Goal: Task Accomplishment & Management: Use online tool/utility

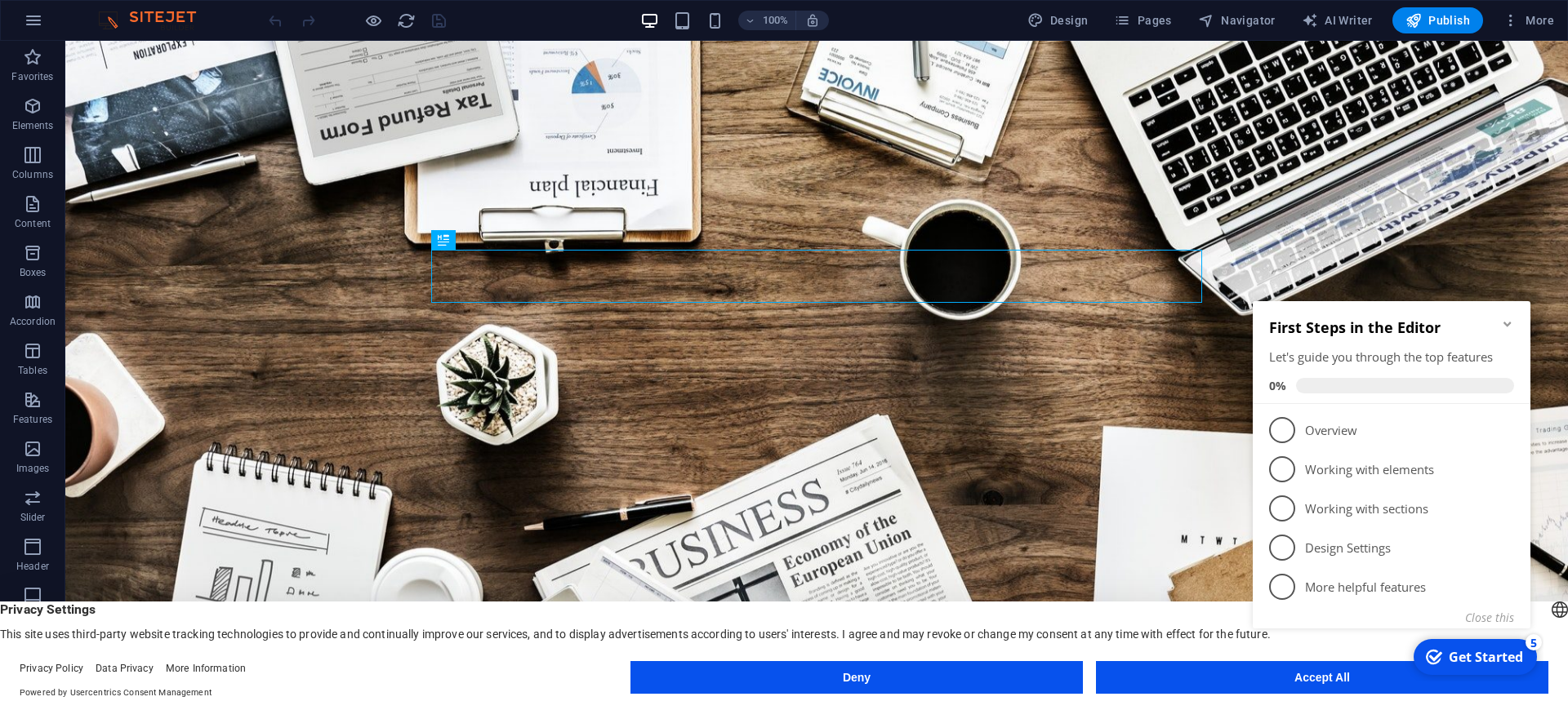
click at [1505, 327] on icon "Minimize checklist" at bounding box center [1507, 324] width 13 height 13
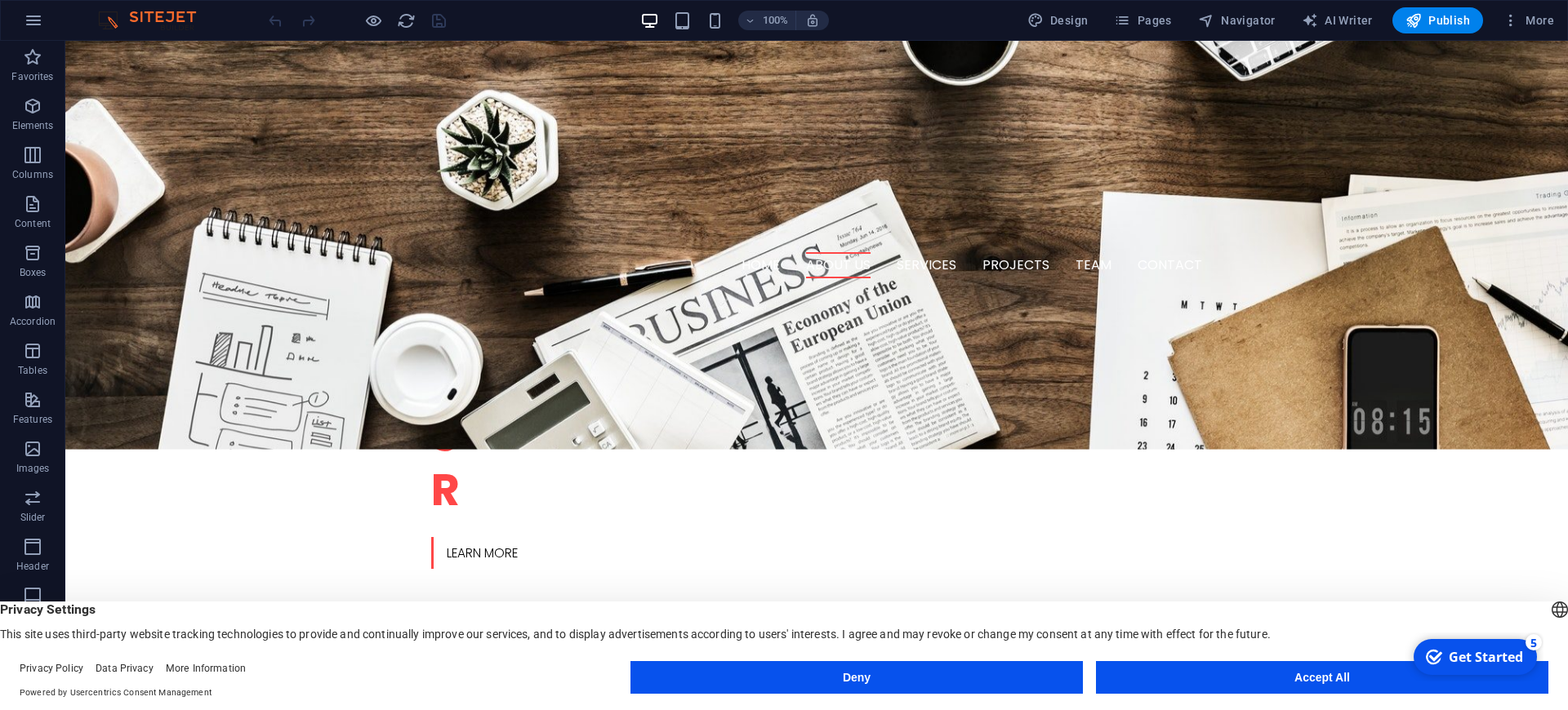
scroll to position [482, 0]
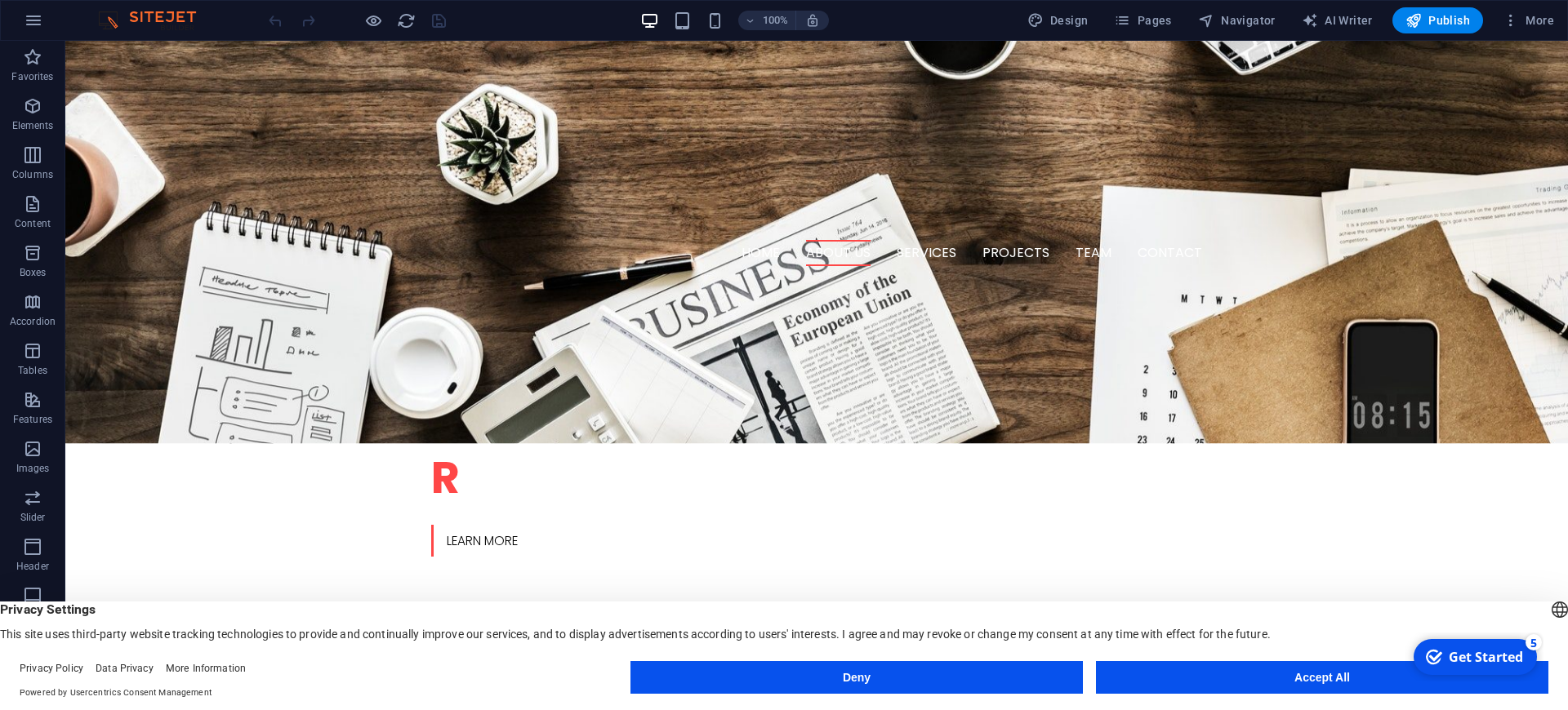
click at [1296, 676] on button "Accept All" at bounding box center [1322, 677] width 452 height 33
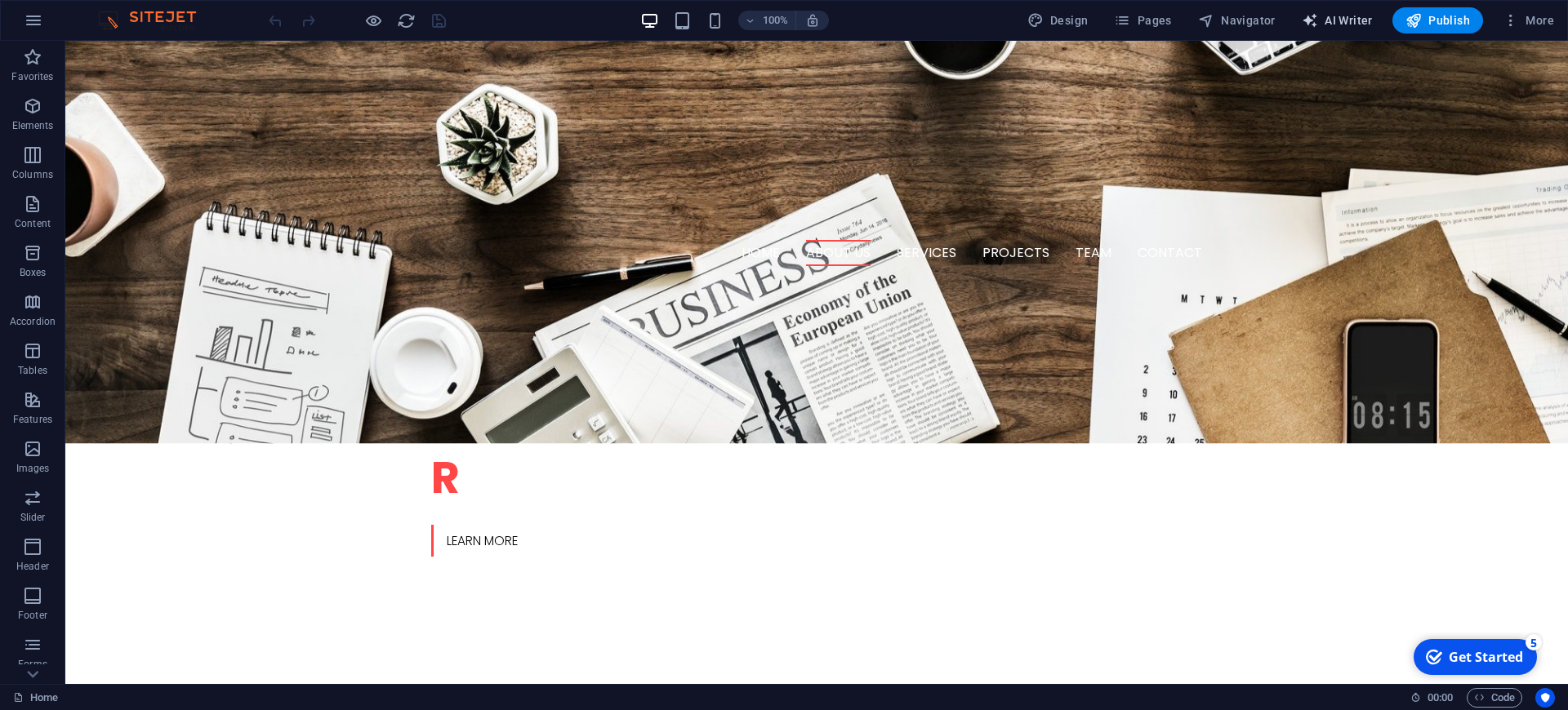
click at [1341, 16] on span "AI Writer" at bounding box center [1337, 20] width 71 height 16
select select "English"
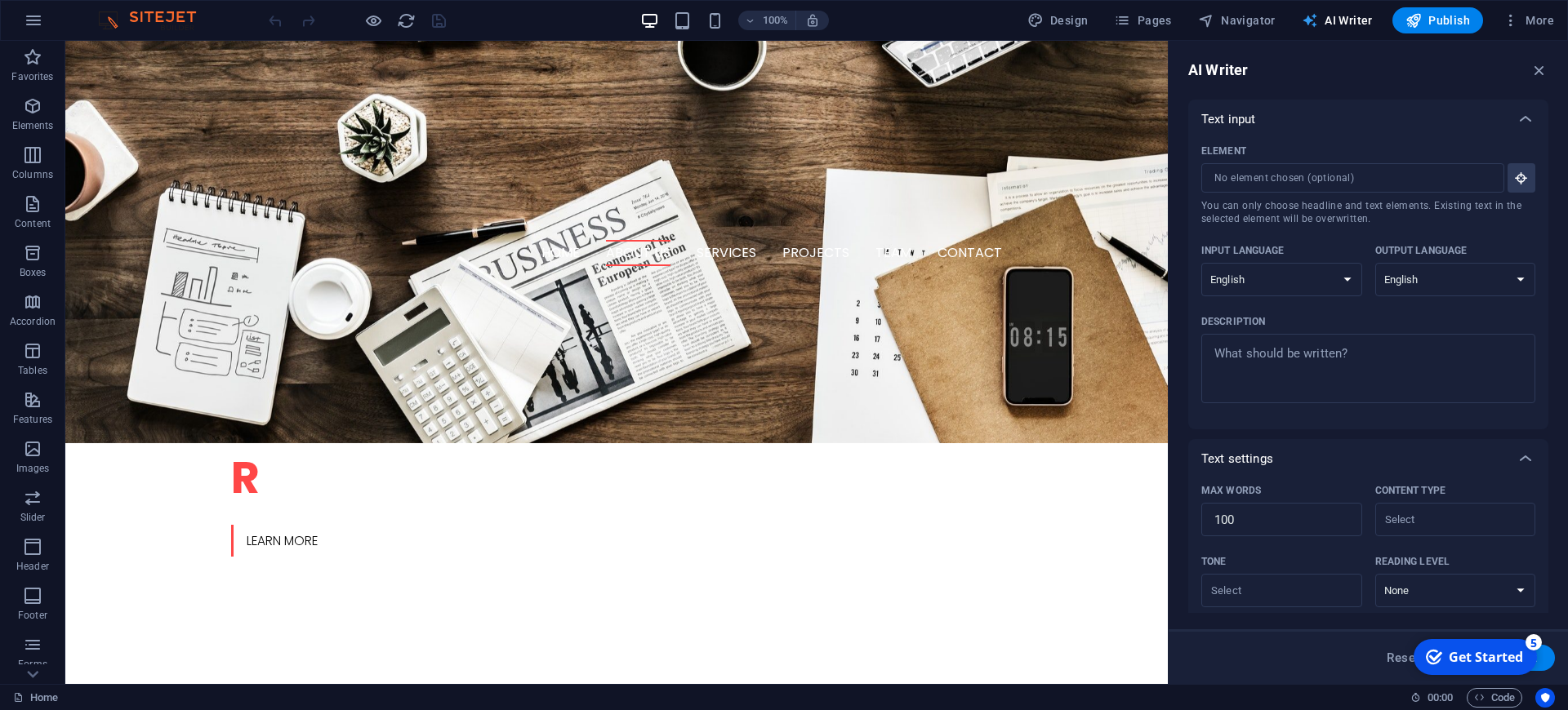
scroll to position [0, 0]
click at [1341, 16] on span "AI Writer" at bounding box center [1337, 20] width 71 height 16
click at [1153, 21] on span "Pages" at bounding box center [1142, 20] width 57 height 16
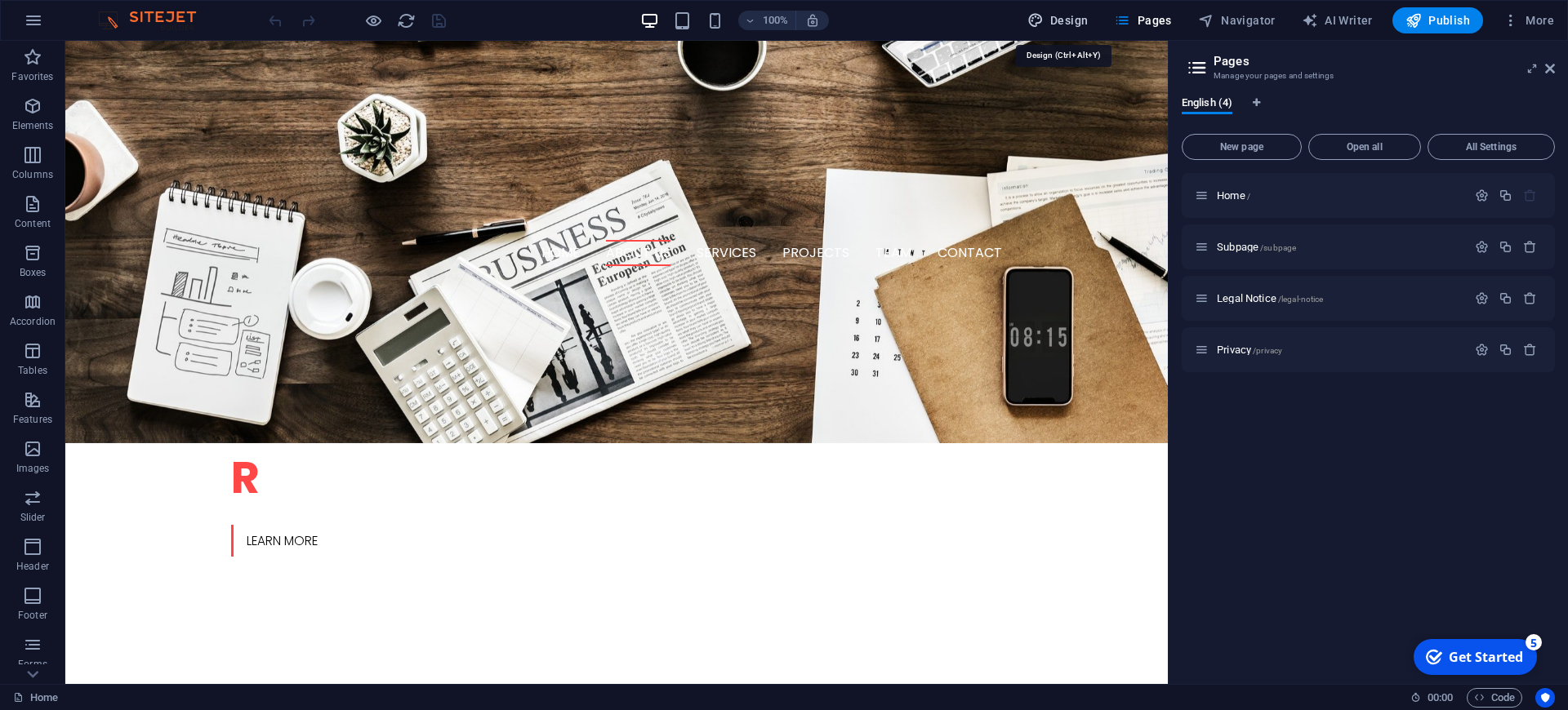
click at [1067, 27] on span "Design" at bounding box center [1057, 20] width 61 height 16
select select "rem"
select select "300"
select select "px"
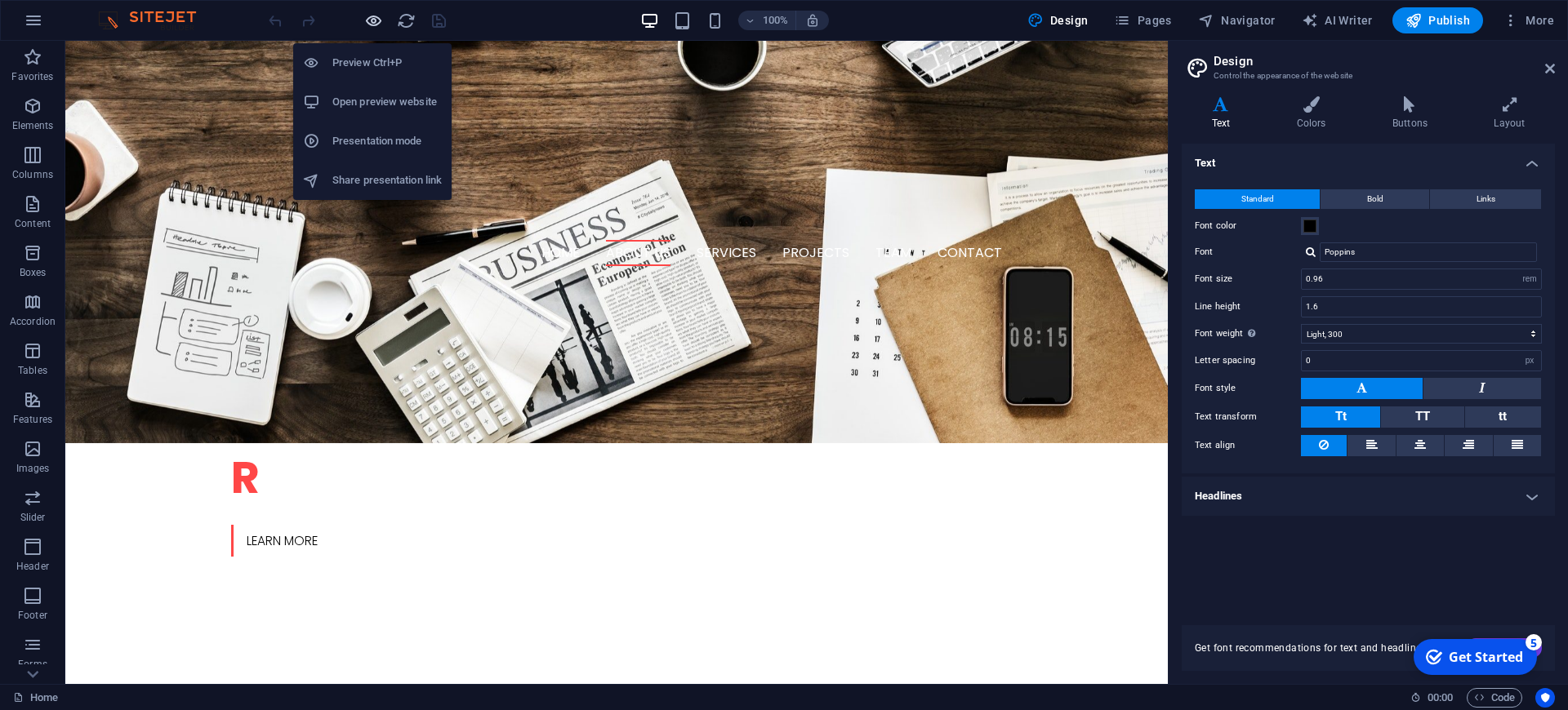
click at [371, 17] on icon "button" at bounding box center [373, 20] width 19 height 19
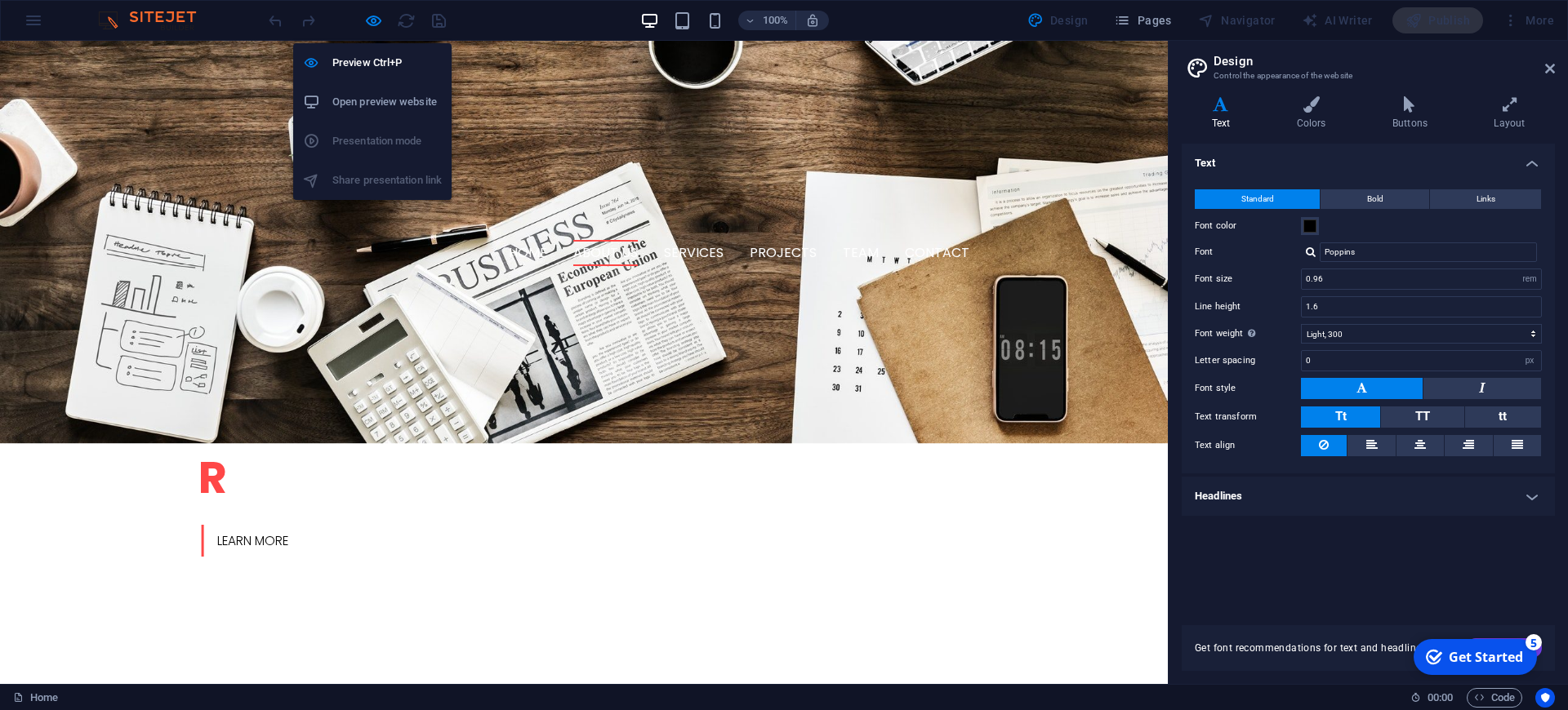
click at [397, 105] on h6 "Open preview website" at bounding box center [386, 102] width 109 height 20
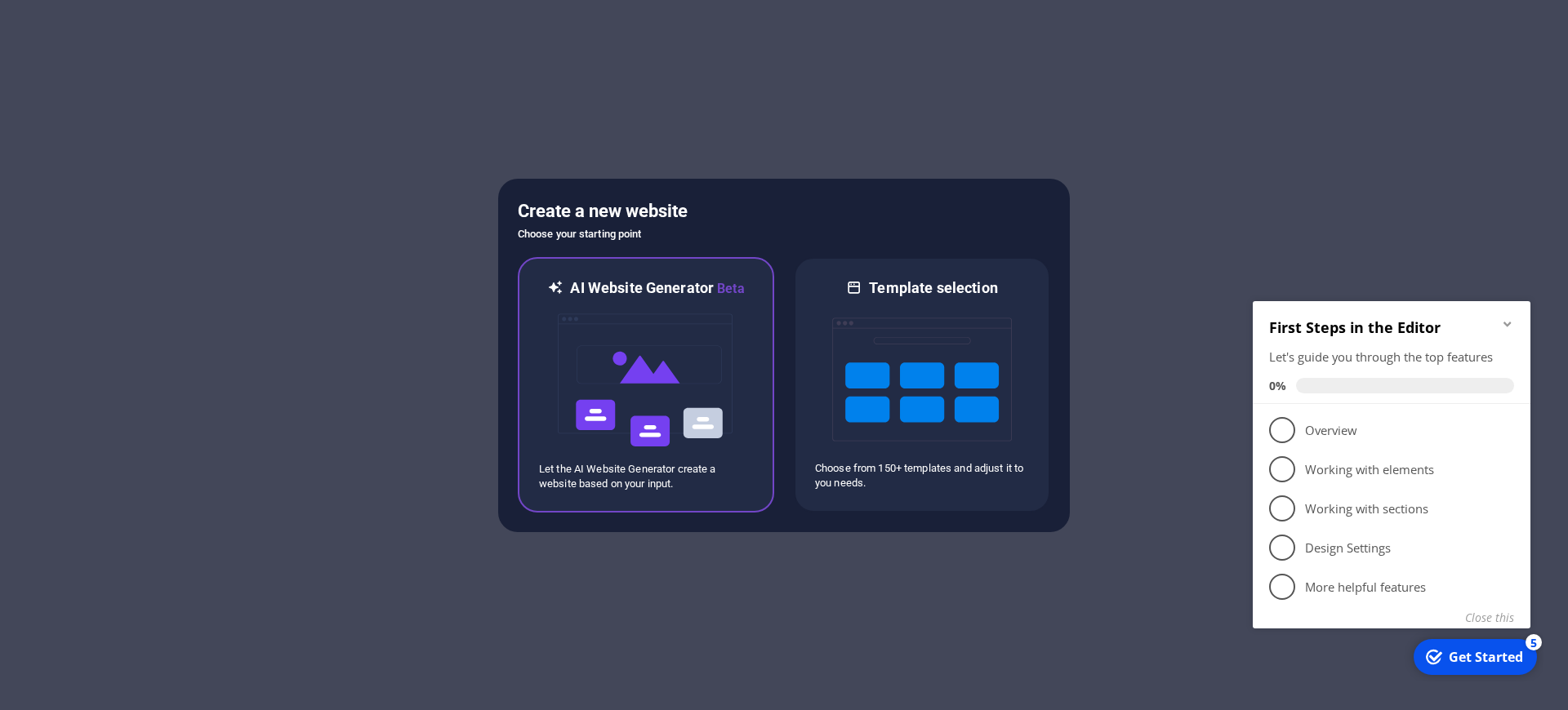
click at [643, 359] on img at bounding box center [646, 380] width 180 height 163
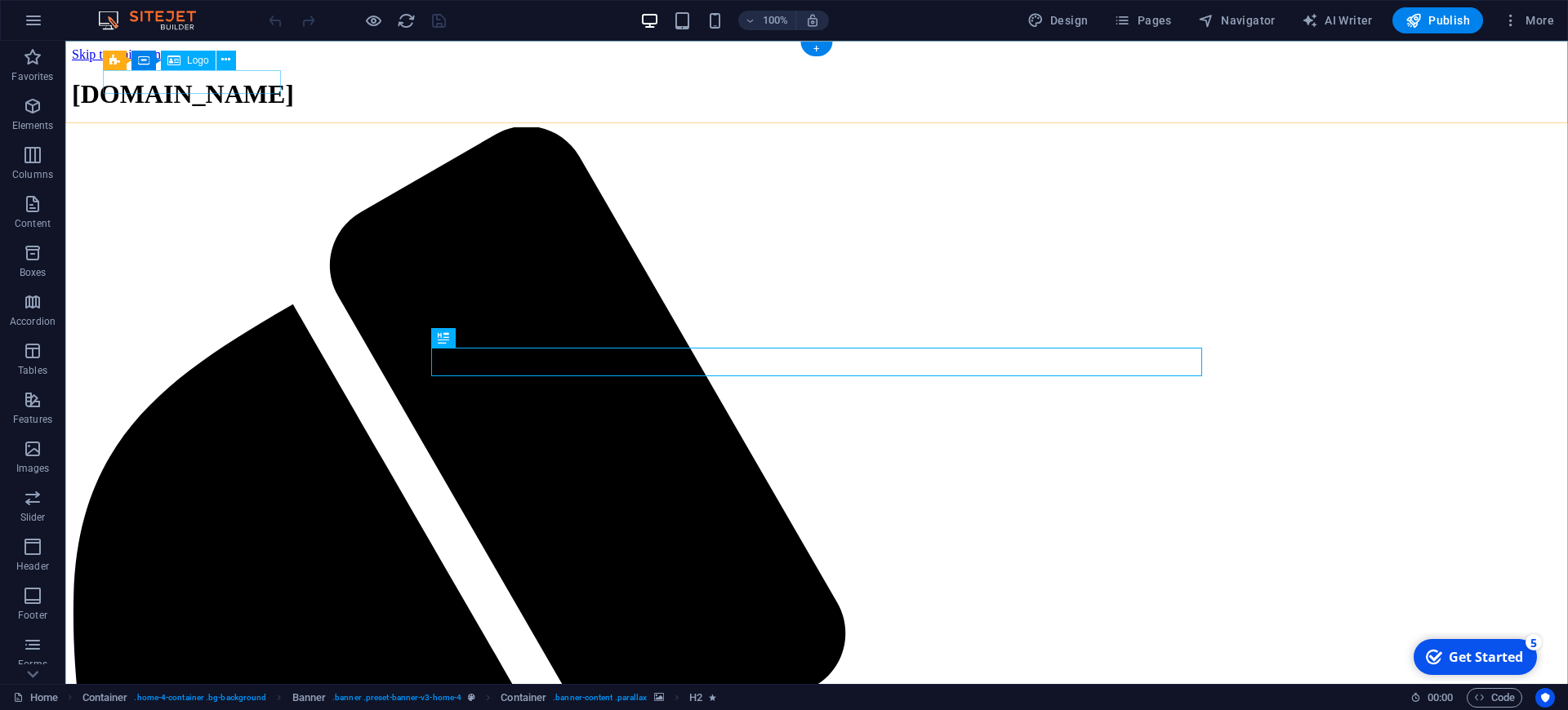
click at [278, 79] on div "[DOMAIN_NAME]" at bounding box center [817, 94] width 1490 height 30
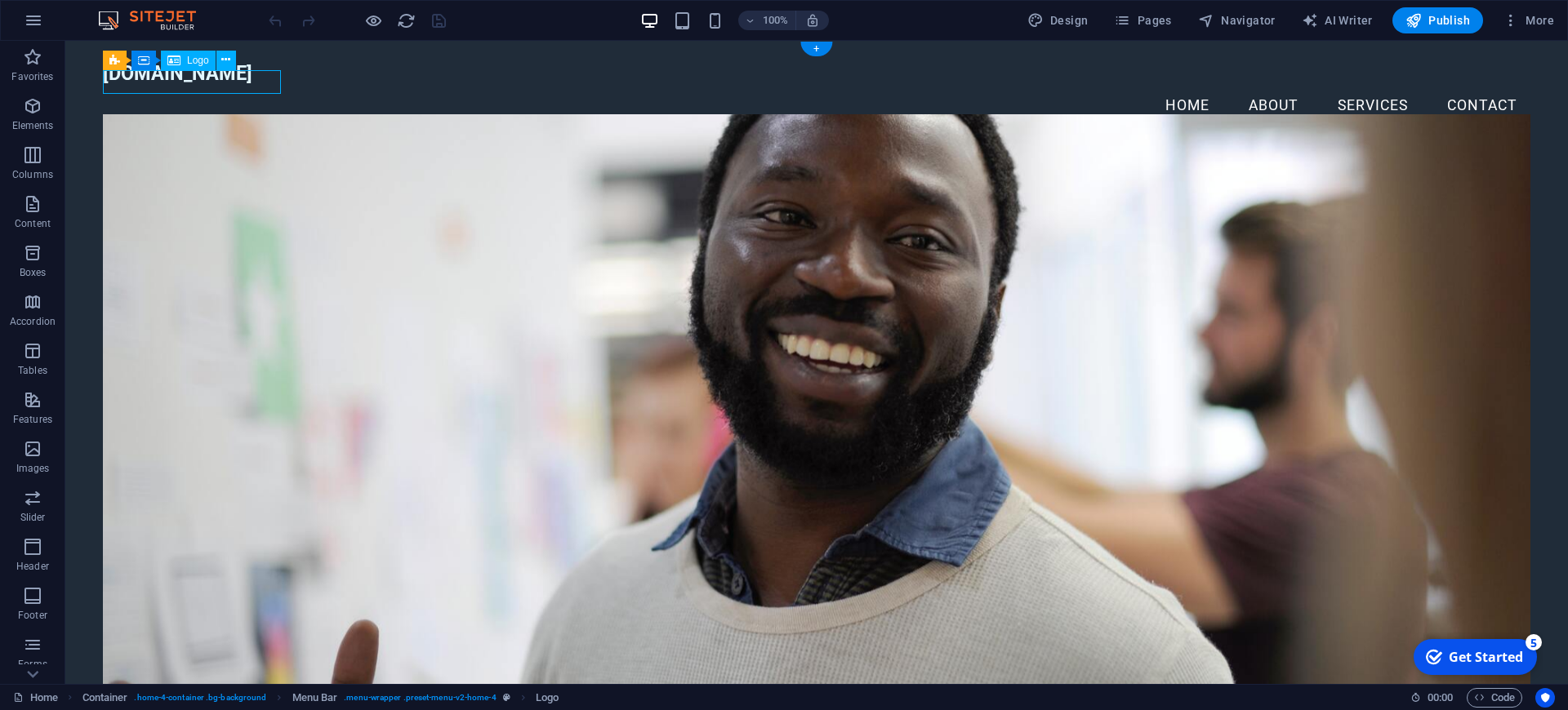
click at [265, 78] on div "[DOMAIN_NAME]" at bounding box center [816, 74] width 1427 height 24
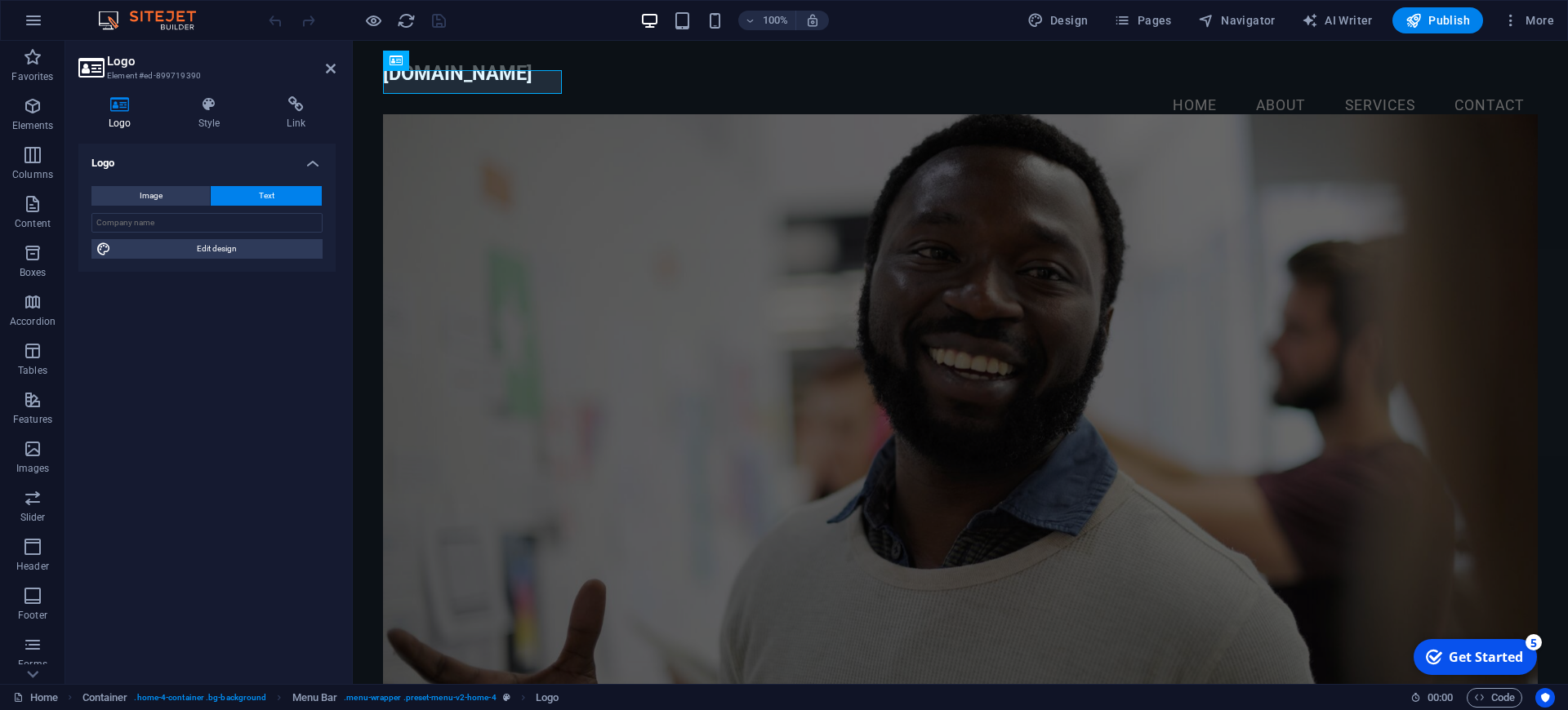
click at [277, 199] on button "Text" at bounding box center [266, 196] width 111 height 20
click at [262, 248] on span "Edit design" at bounding box center [217, 249] width 202 height 20
select select "px"
select select "200"
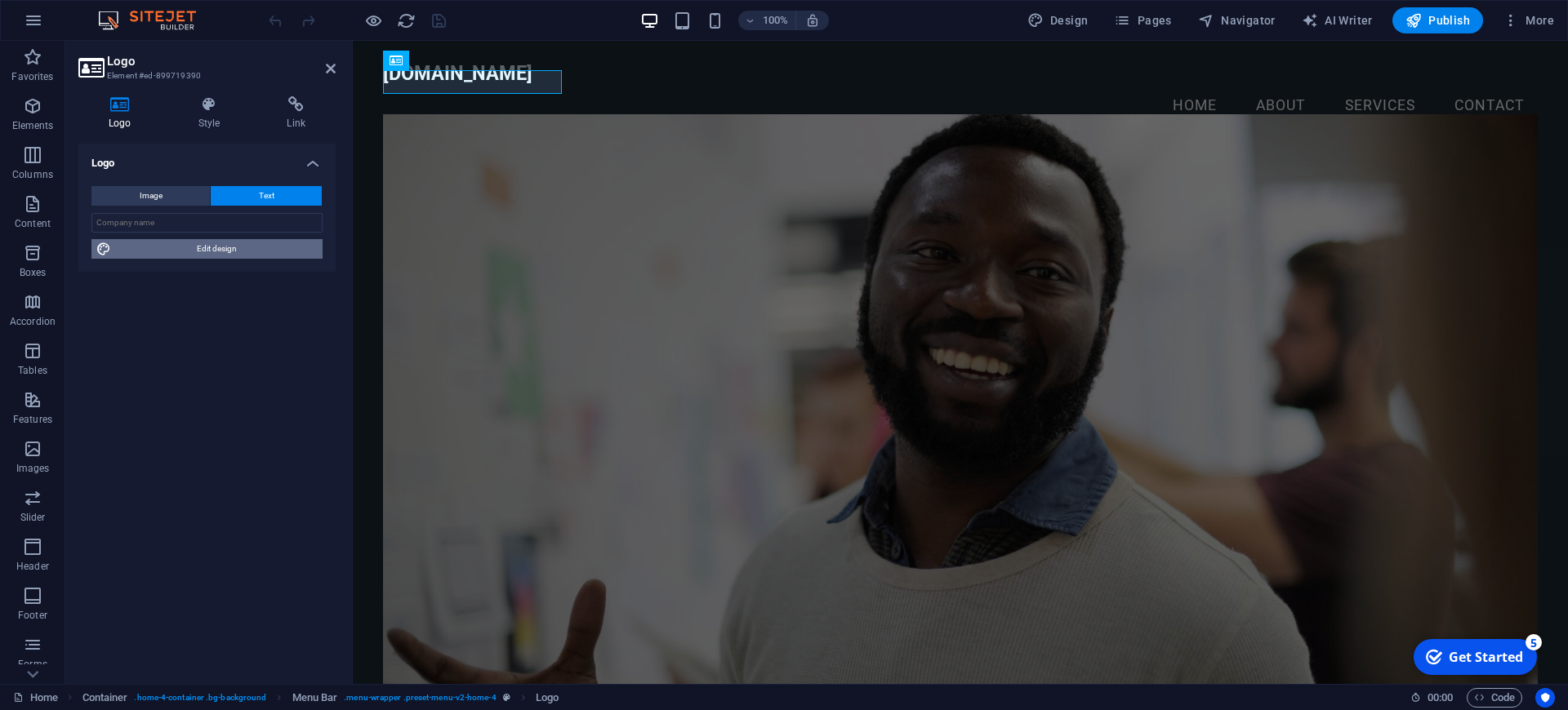
select select "px"
select select "rem"
select select "700"
select select "px"
select select "rem"
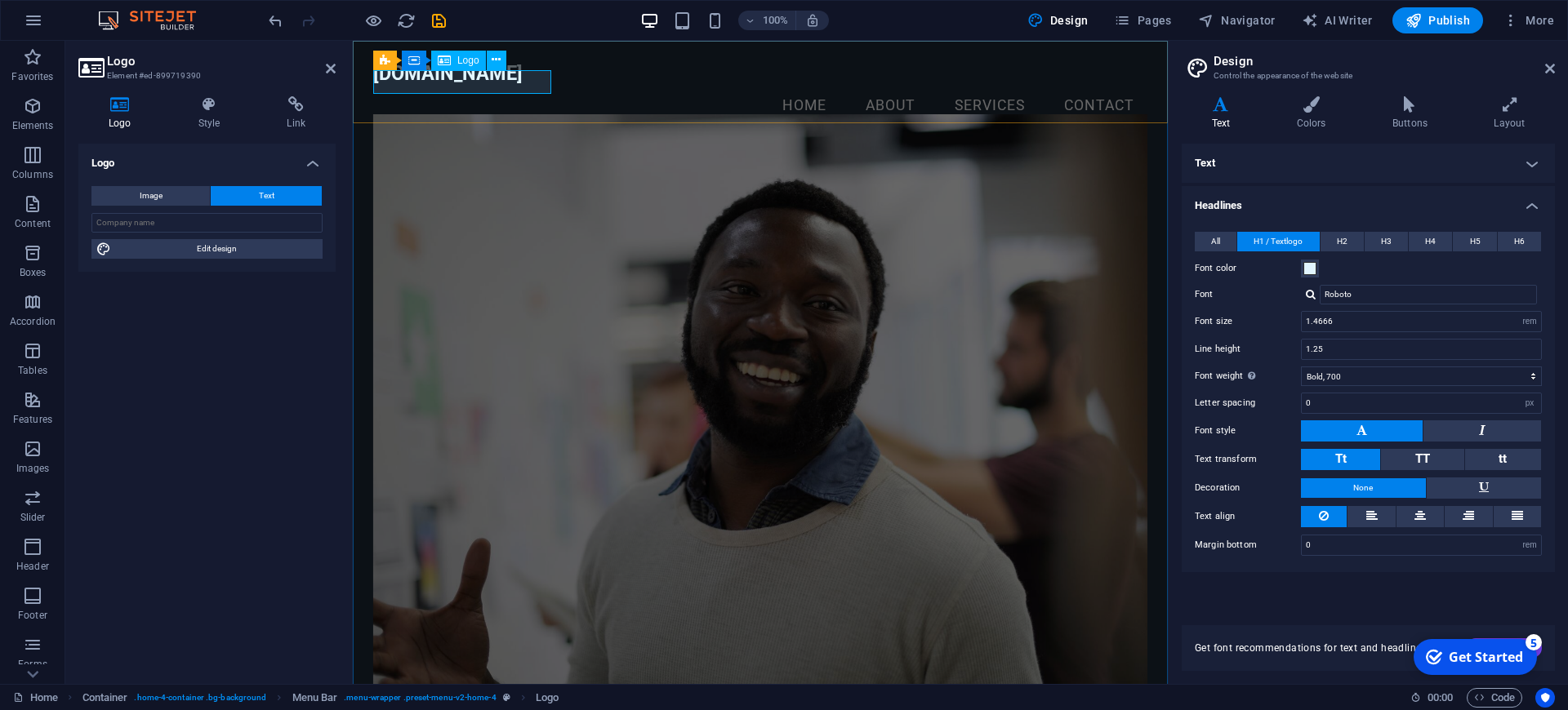
click at [544, 79] on div "[DOMAIN_NAME]" at bounding box center [760, 74] width 774 height 24
click at [120, 108] on icon at bounding box center [119, 104] width 83 height 16
click at [460, 78] on div "[DOMAIN_NAME]" at bounding box center [760, 74] width 774 height 24
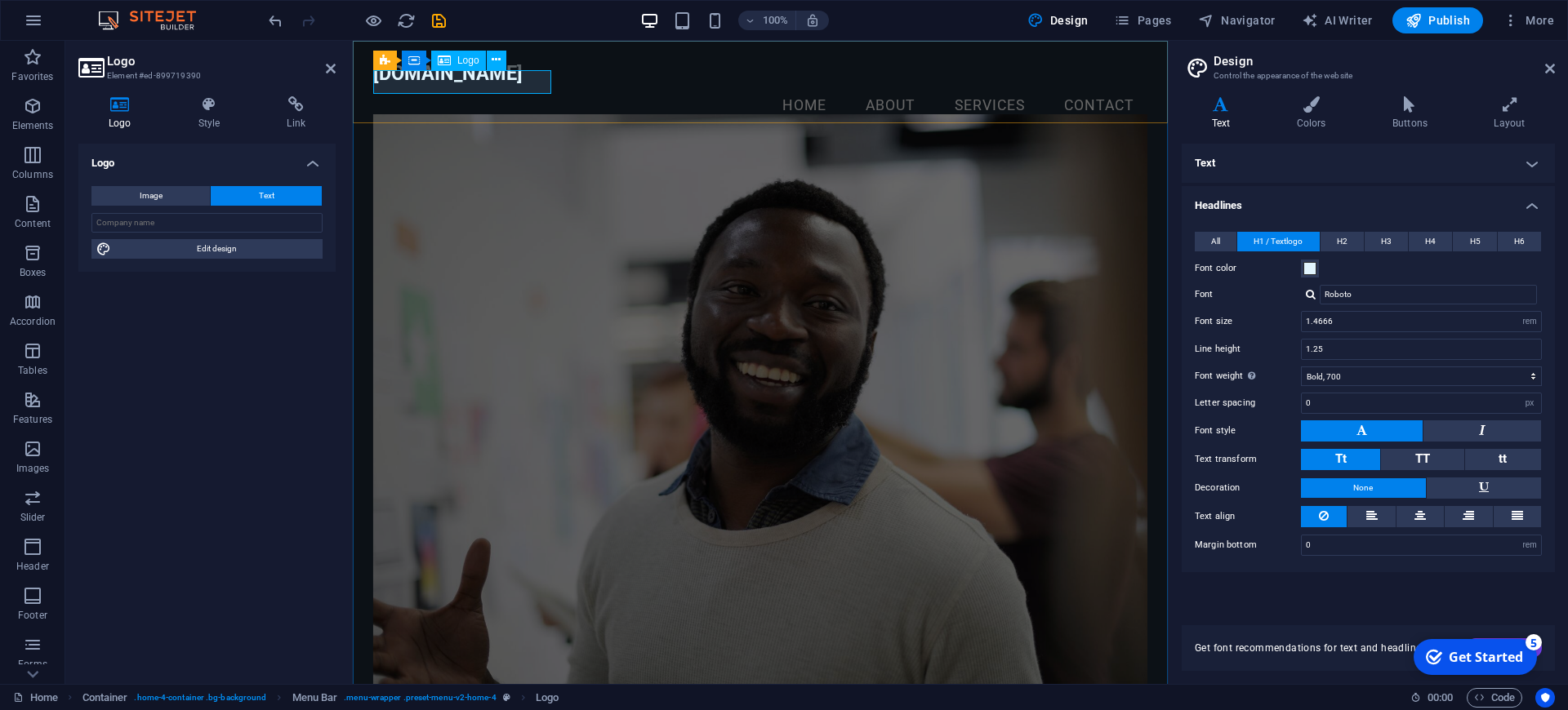
click at [460, 78] on div "[DOMAIN_NAME]" at bounding box center [760, 74] width 774 height 24
click at [244, 246] on span "Edit design" at bounding box center [217, 249] width 202 height 20
click at [1226, 110] on icon at bounding box center [1221, 104] width 78 height 16
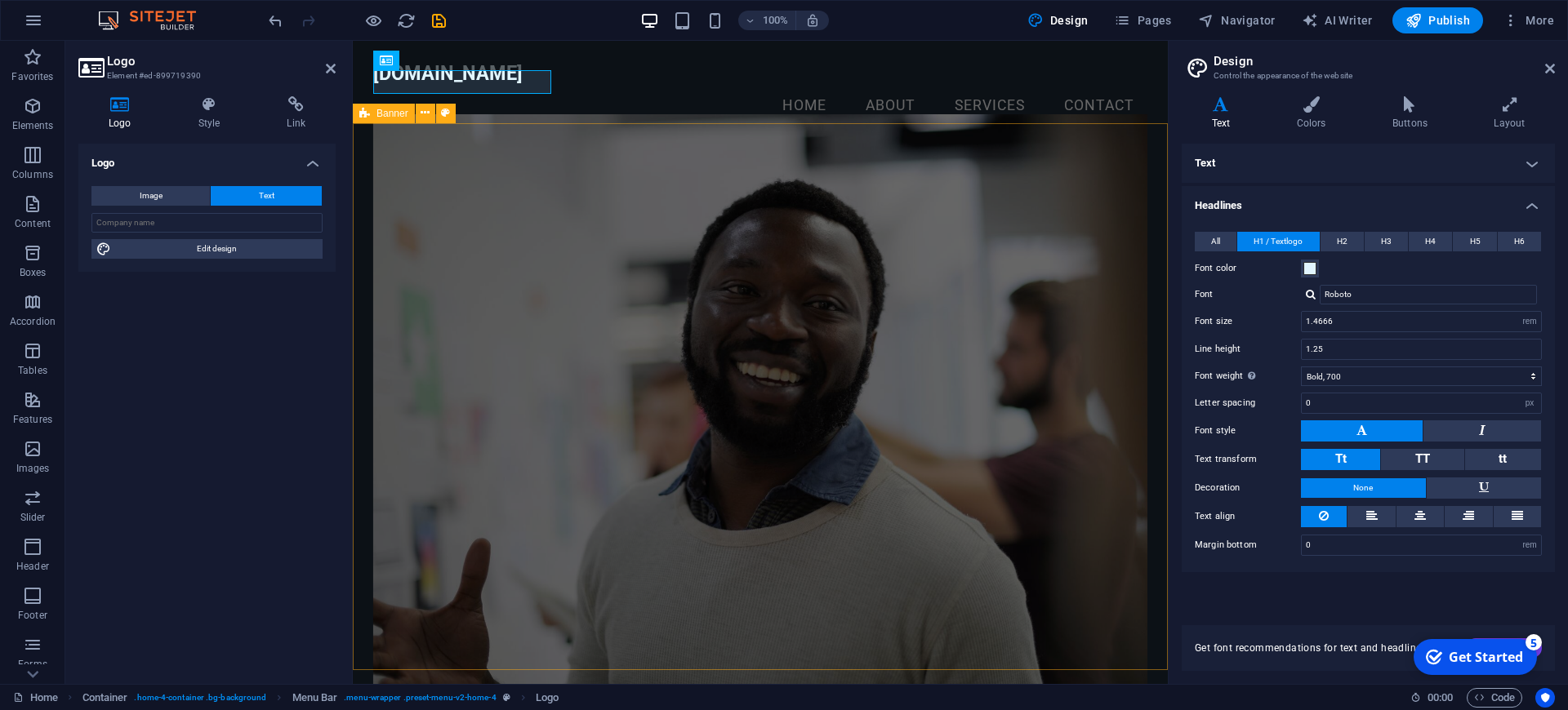
click at [1265, 162] on h4 "Text" at bounding box center [1368, 163] width 373 height 39
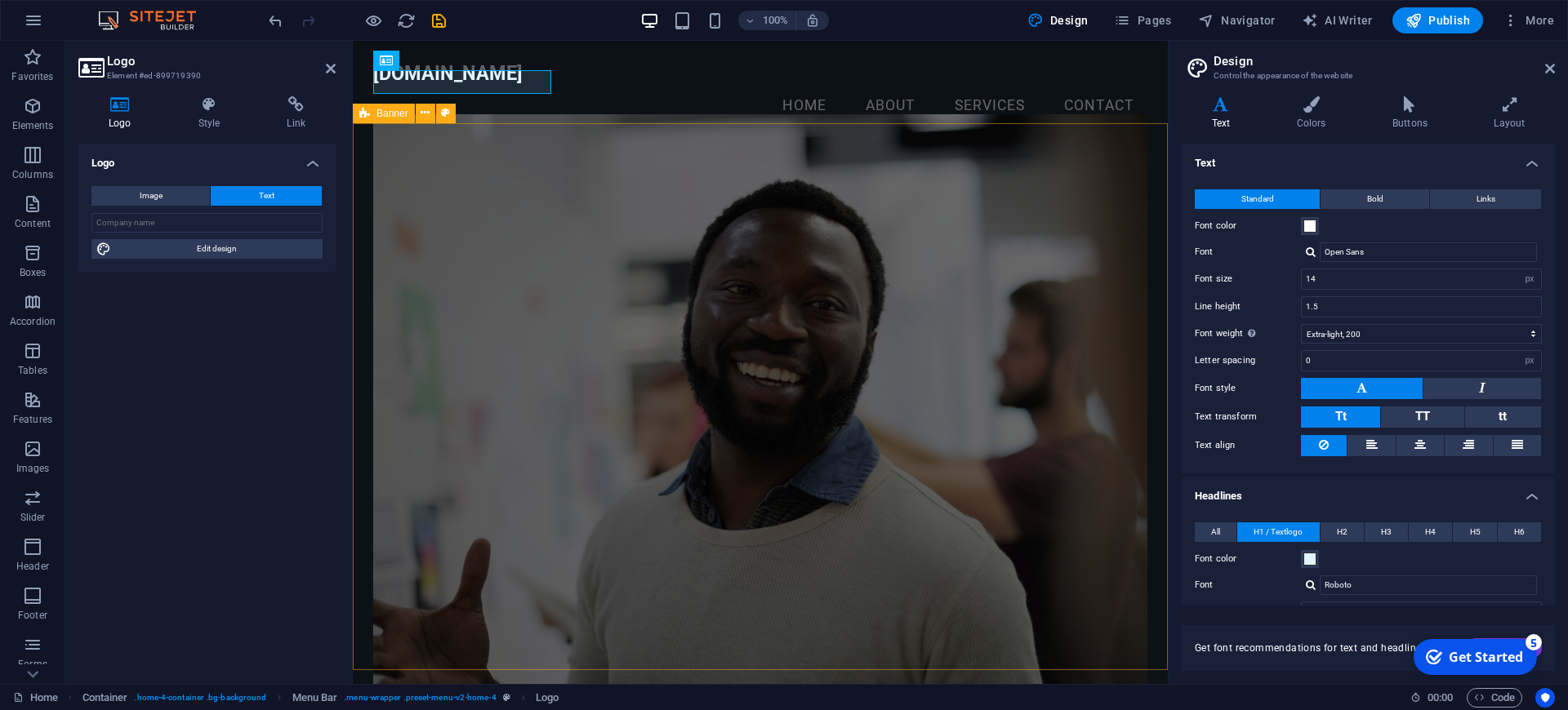
click at [1265, 162] on h4 "Text" at bounding box center [1368, 158] width 373 height 29
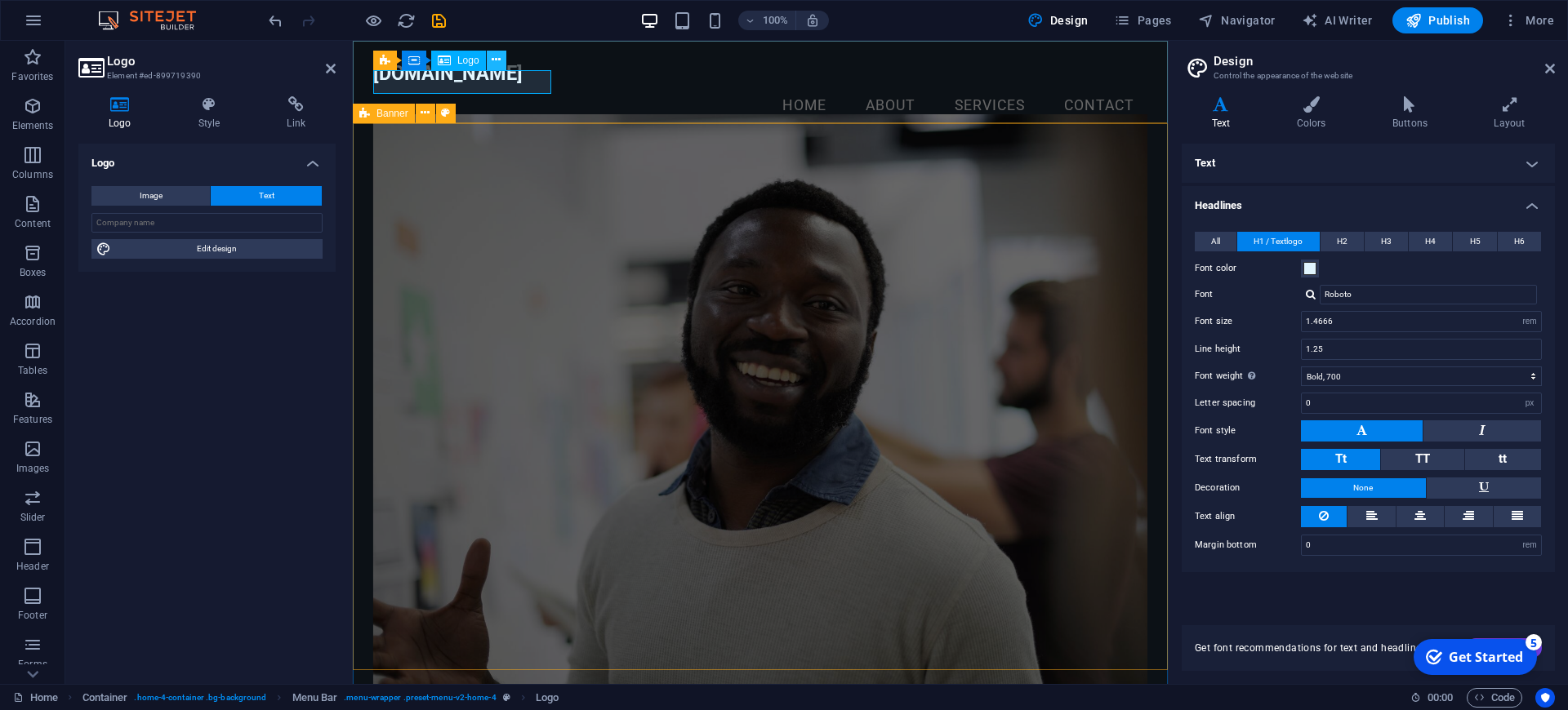
click at [494, 61] on icon at bounding box center [496, 59] width 9 height 17
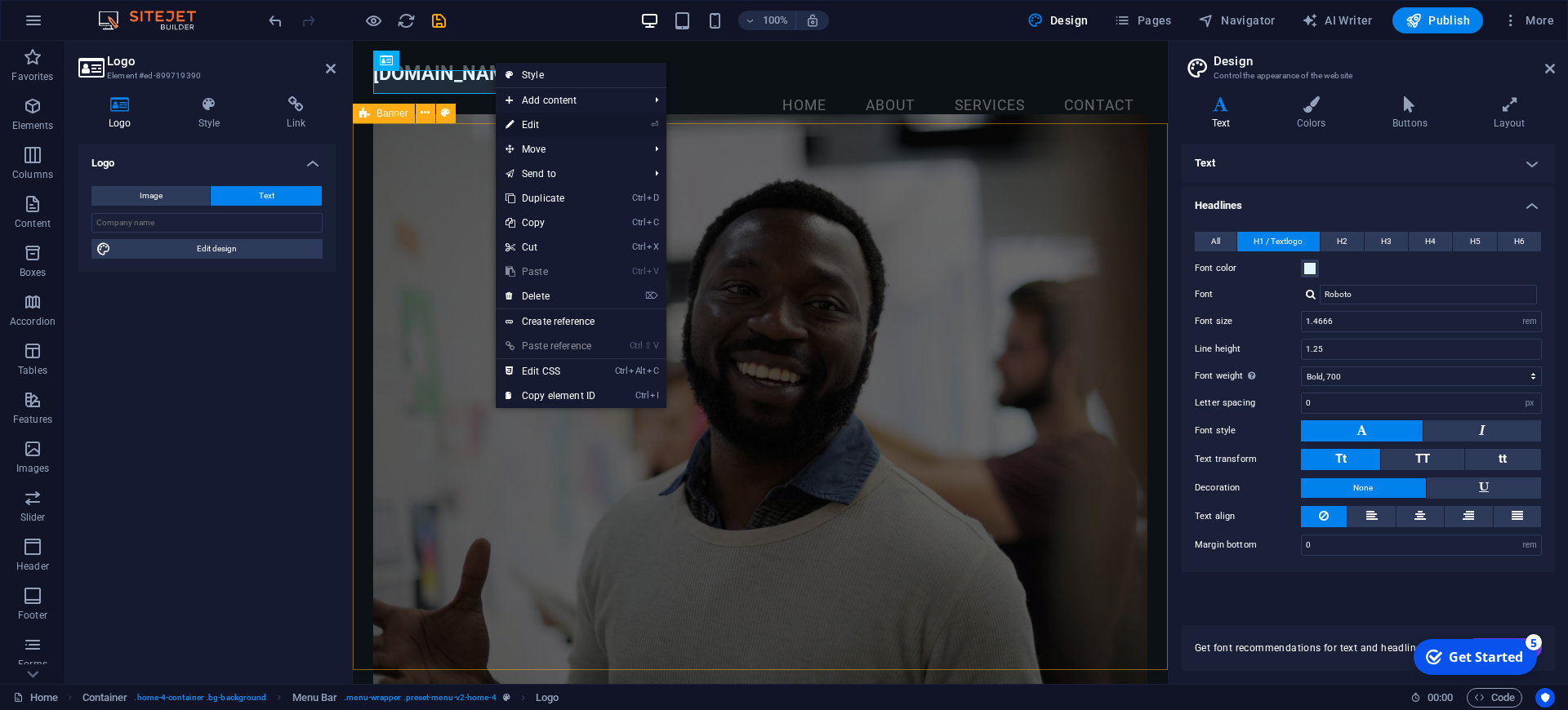
click at [538, 122] on link "⏎ Edit" at bounding box center [550, 125] width 109 height 24
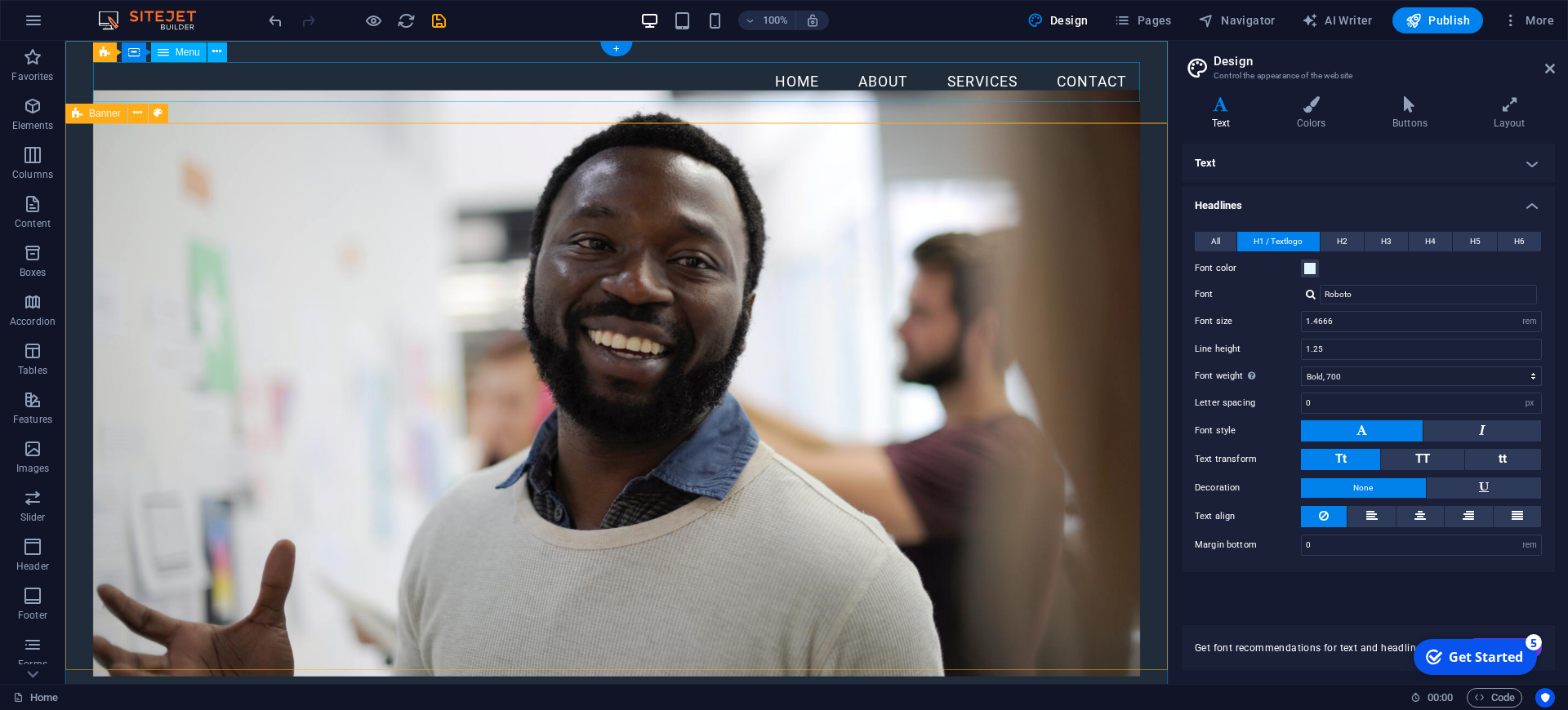
click at [168, 87] on nav "Home About Services Contact" at bounding box center [617, 82] width 1048 height 41
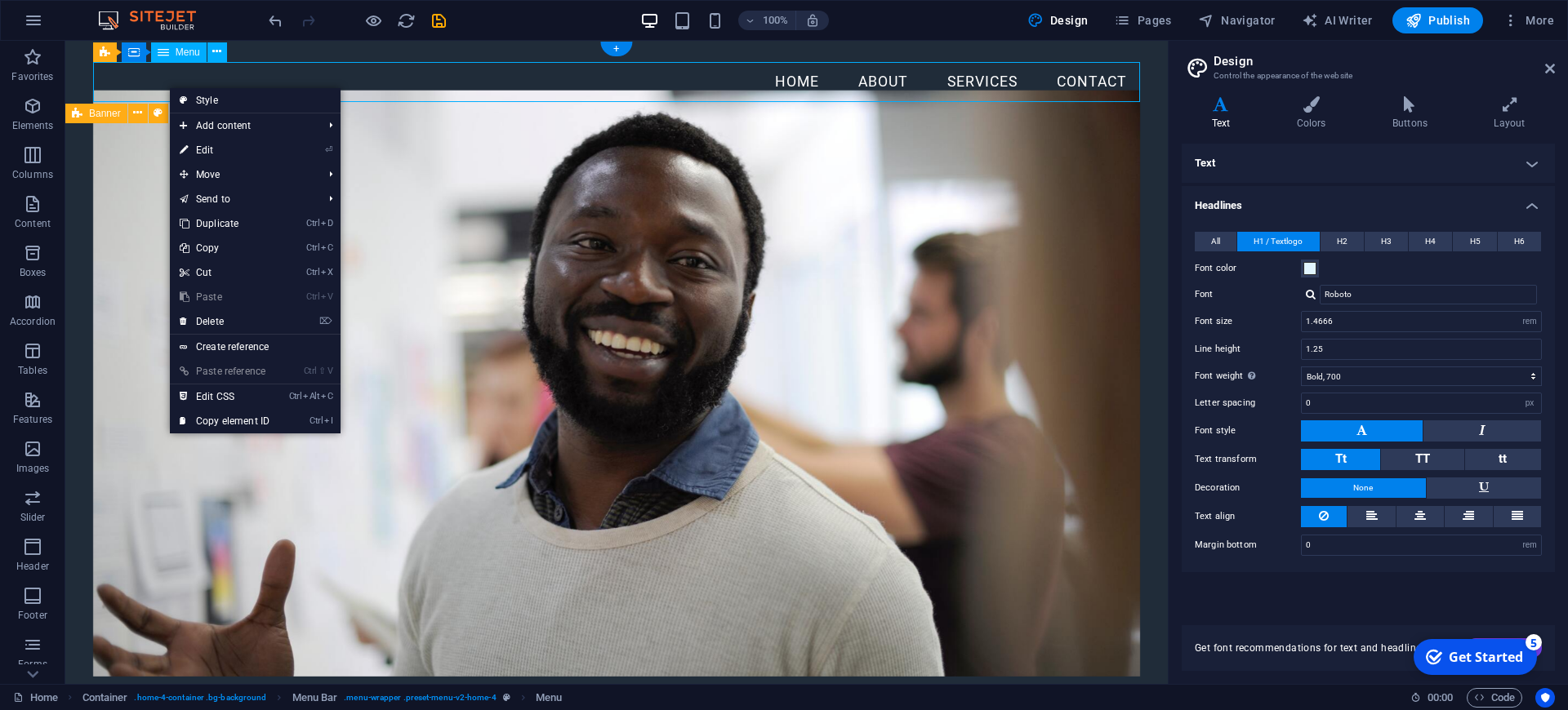
click at [168, 87] on nav "Home About Services Contact" at bounding box center [617, 82] width 1048 height 41
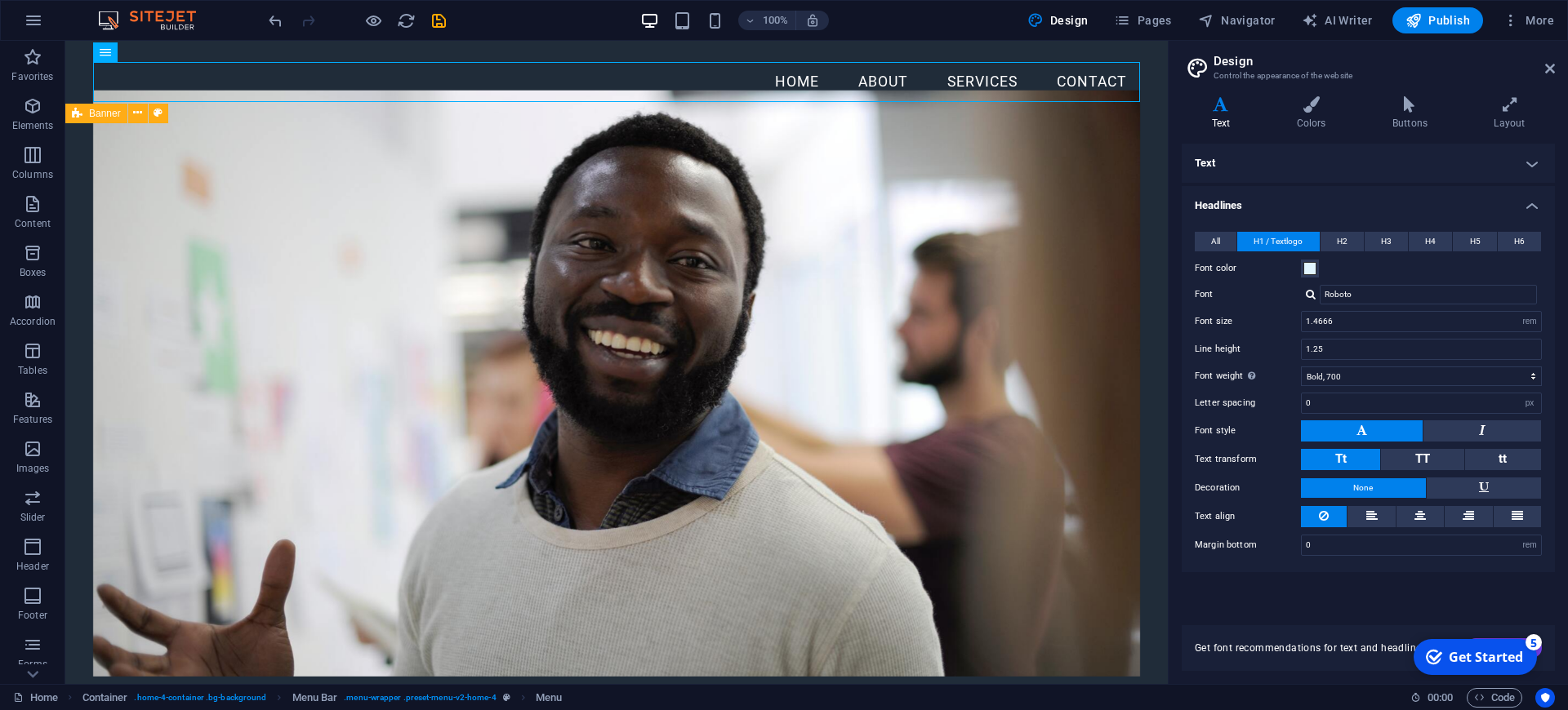
click at [1232, 117] on h4 "Text" at bounding box center [1224, 113] width 85 height 34
click at [219, 73] on nav "Home About Services Contact" at bounding box center [617, 82] width 1048 height 41
click at [168, 82] on nav "Home About Services Contact" at bounding box center [617, 82] width 1048 height 41
click at [221, 51] on icon at bounding box center [216, 51] width 9 height 17
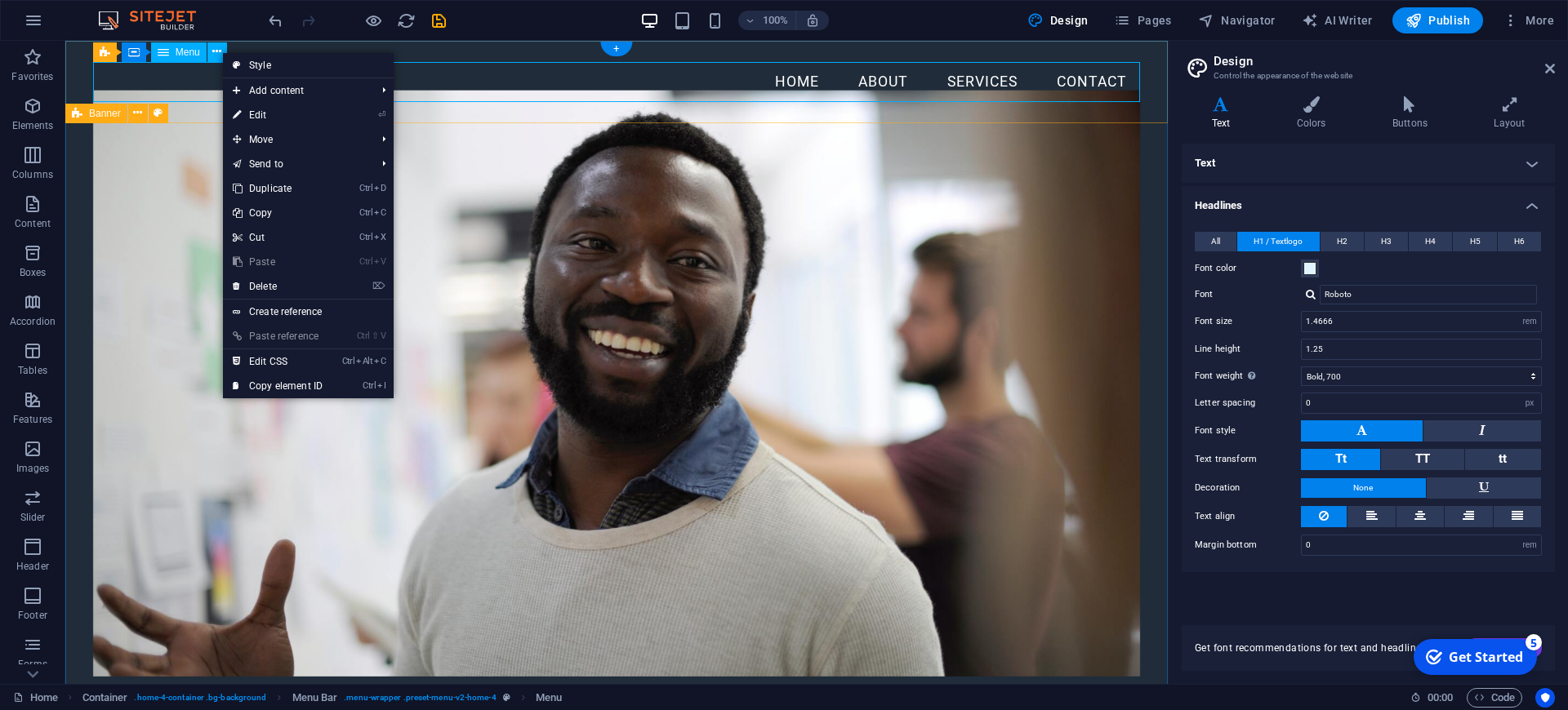
click at [163, 83] on nav "Home About Services Contact" at bounding box center [617, 82] width 1048 height 41
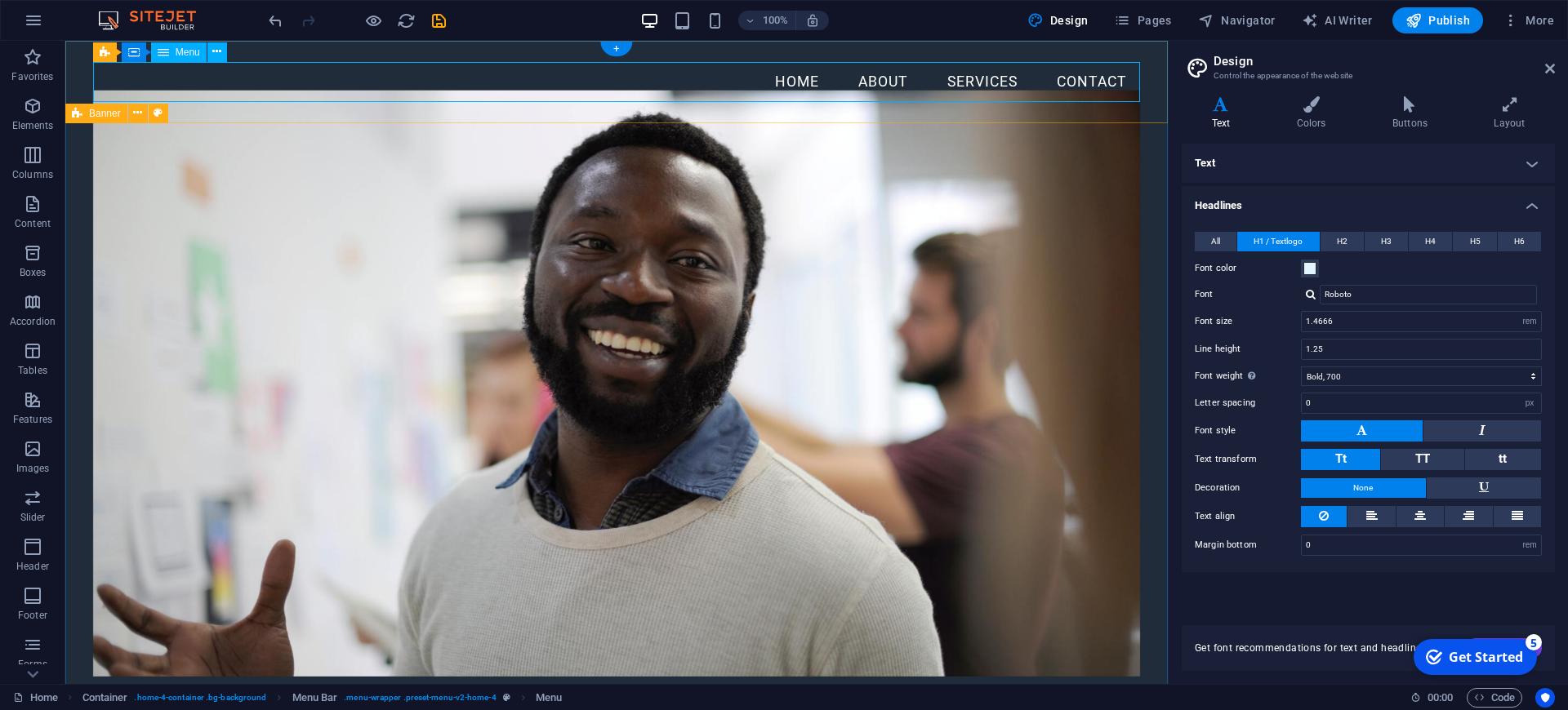
click at [163, 83] on nav "Home About Services Contact" at bounding box center [617, 82] width 1048 height 41
select select
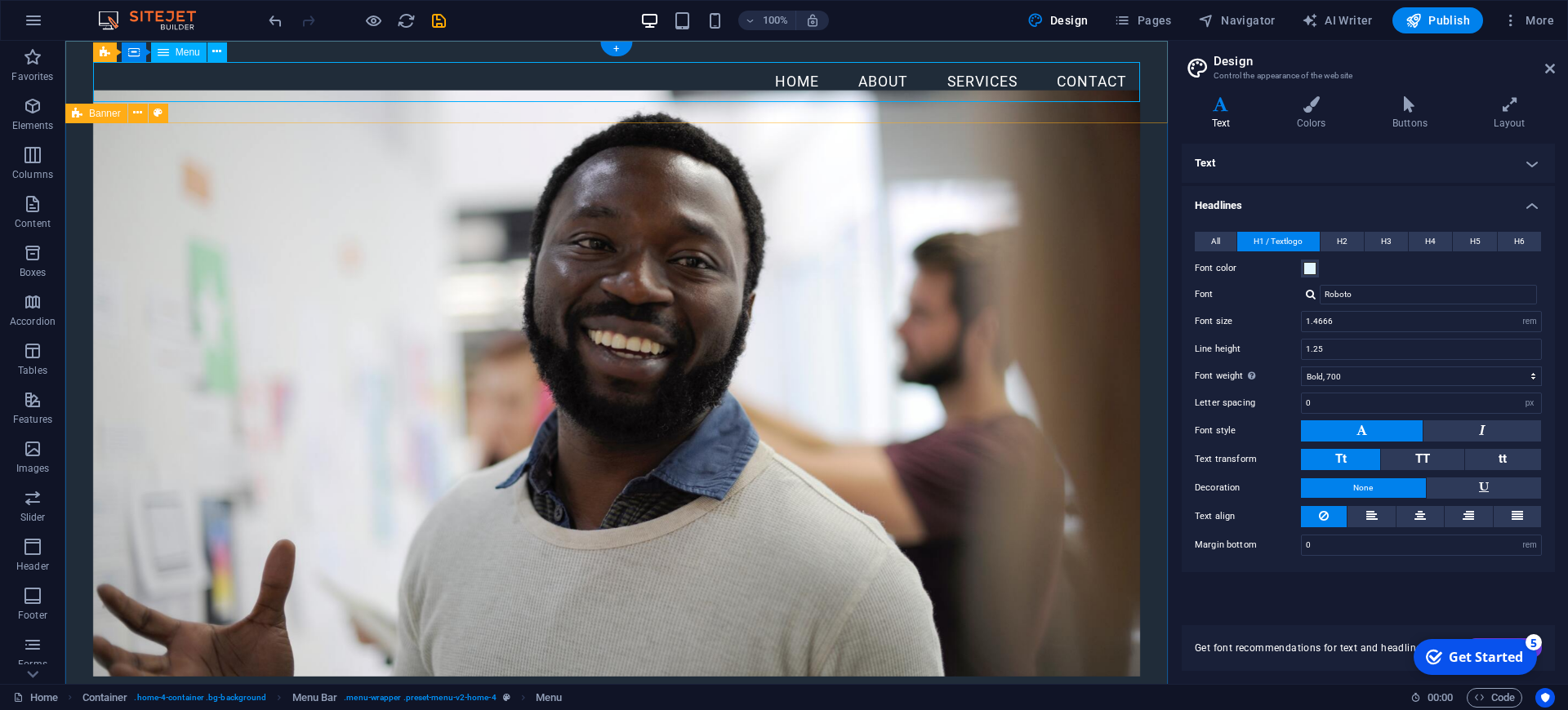
select select
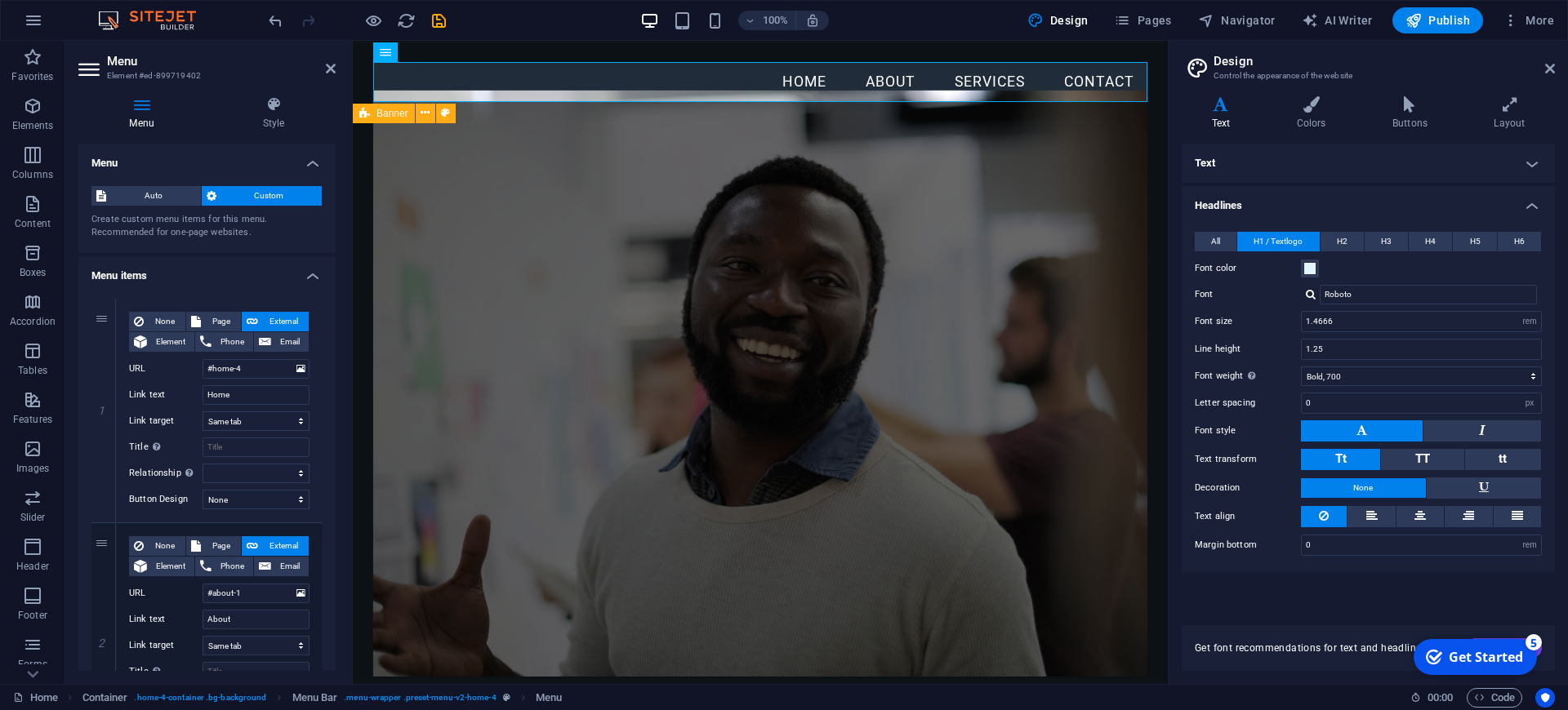
click at [163, 83] on div "Menu Style Menu Auto Custom Create custom menu items for this menu. Recommended…" at bounding box center [206, 383] width 283 height 601
click at [408, 80] on nav "Home About Services Contact" at bounding box center [760, 82] width 774 height 41
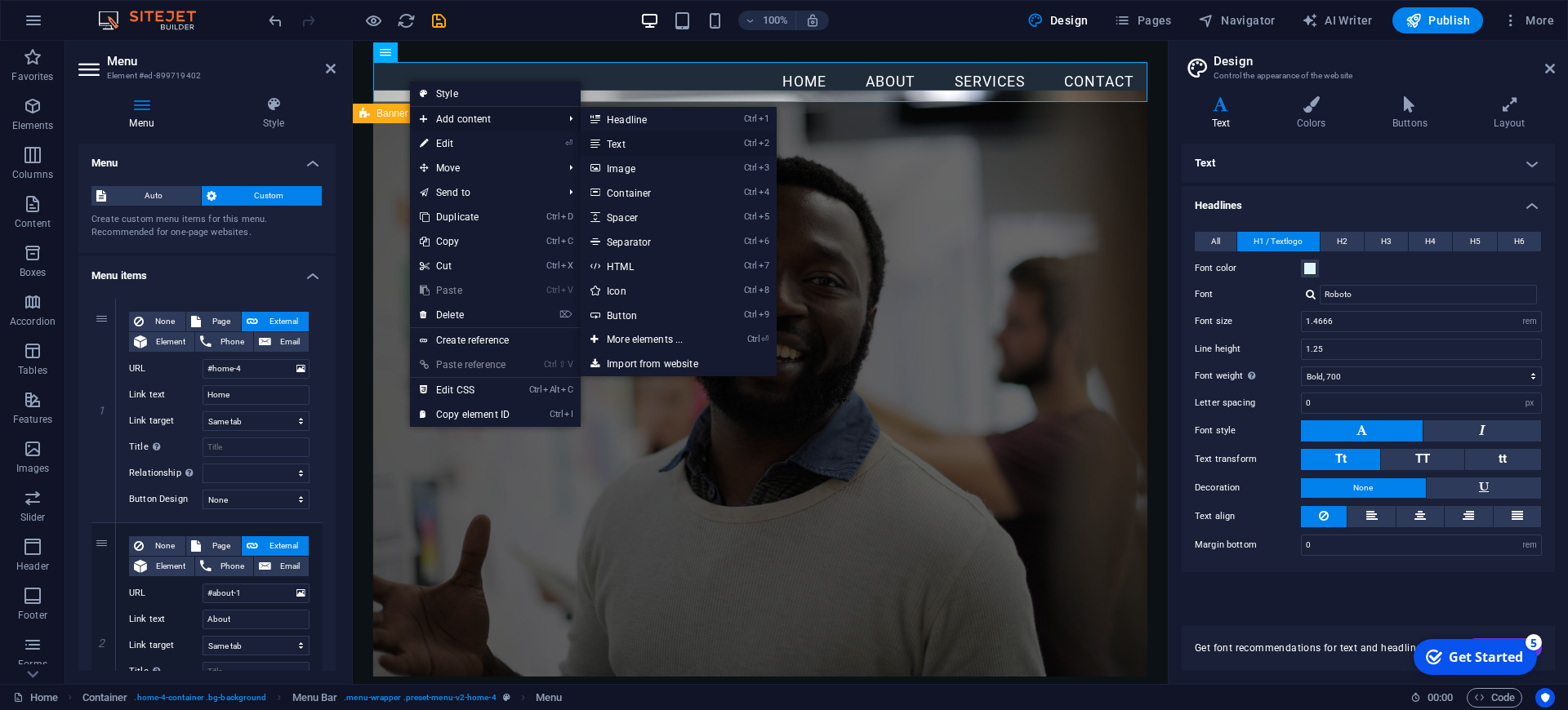
click at [626, 142] on link "Ctrl 2 Text" at bounding box center [648, 143] width 135 height 24
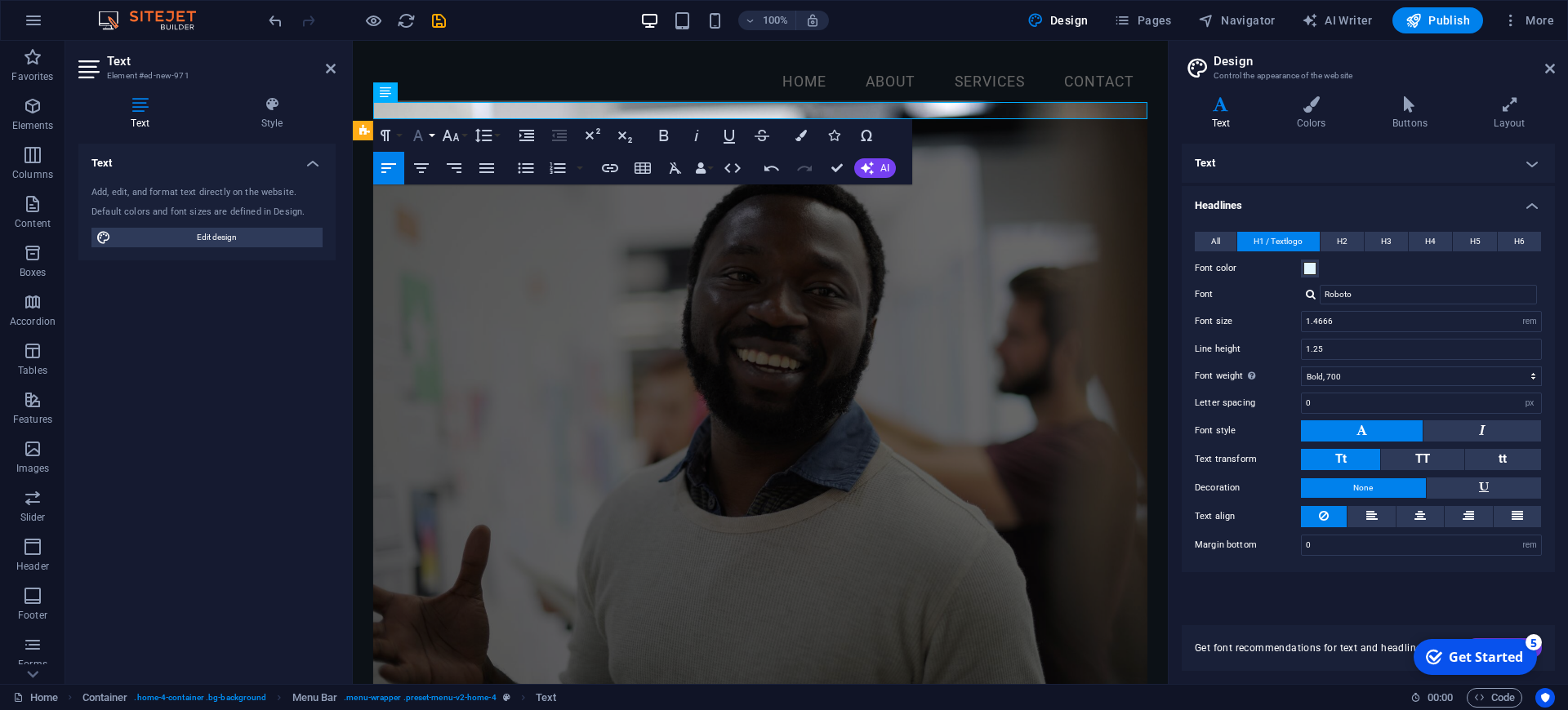
click at [424, 142] on icon "button" at bounding box center [418, 136] width 20 height 20
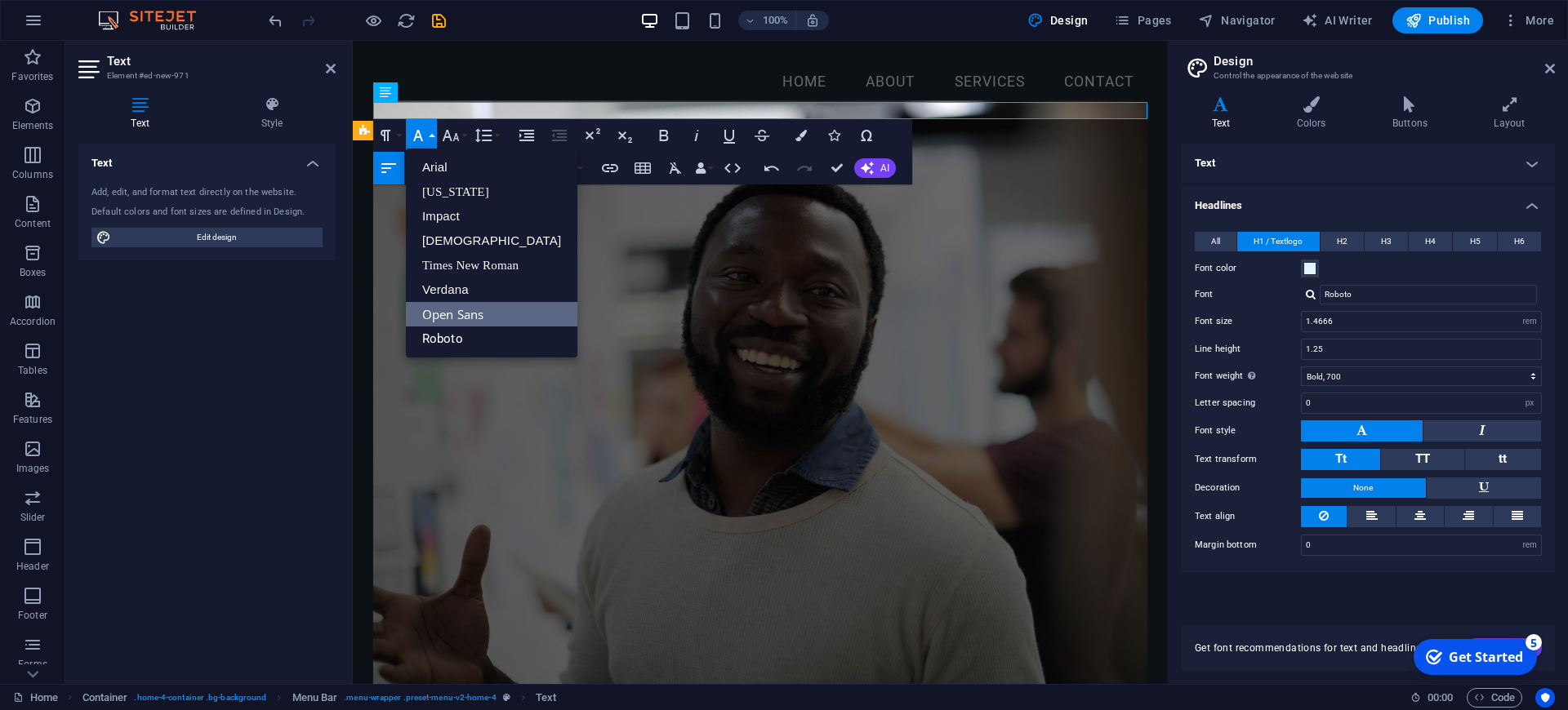
click at [424, 142] on icon "button" at bounding box center [418, 136] width 20 height 20
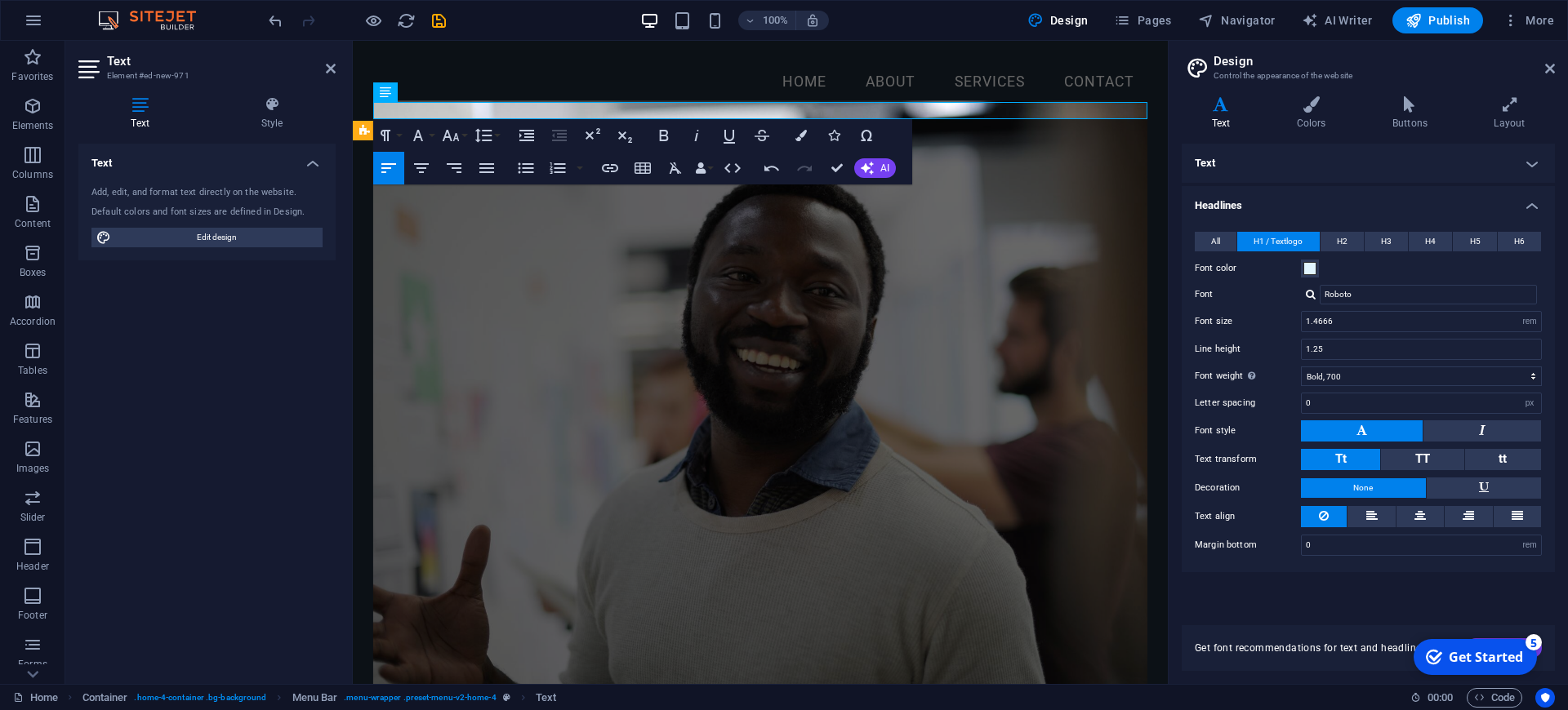
click at [448, 247] on figure at bounding box center [760, 393] width 774 height 586
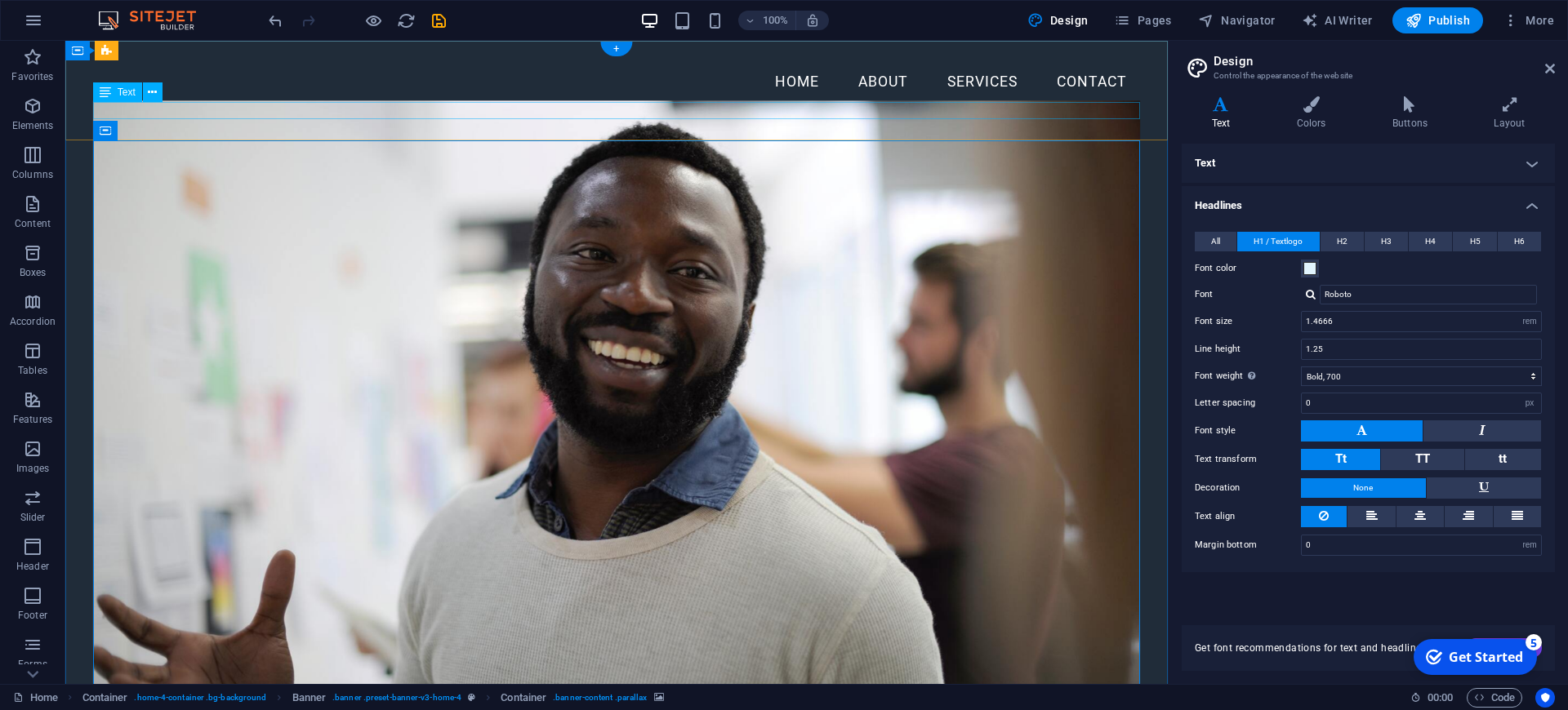
click at [157, 112] on div "NOTARY HOUSE" at bounding box center [617, 110] width 1048 height 17
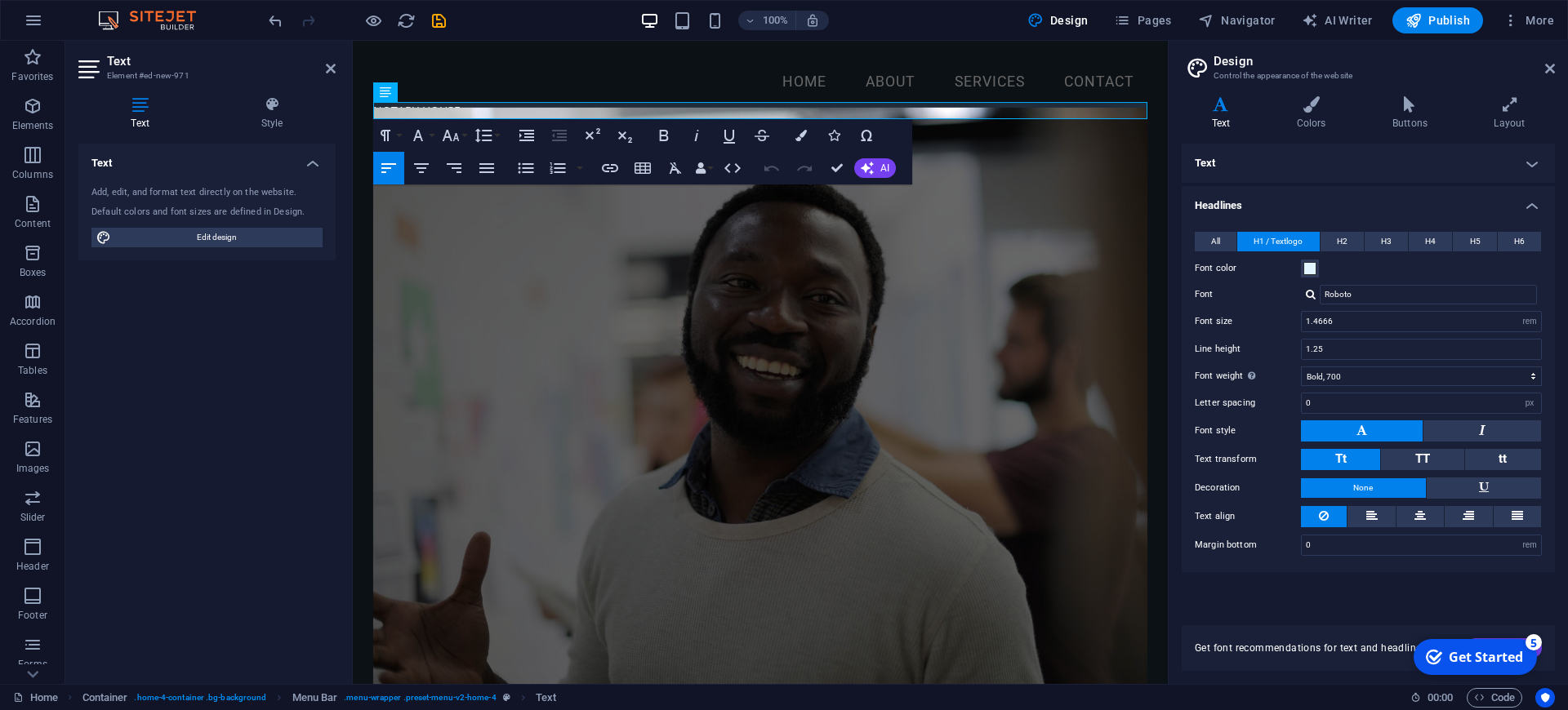
drag, startPoint x: 37, startPoint y: 74, endPoint x: 297, endPoint y: 340, distance: 371.9
click at [1450, 17] on span "Publish" at bounding box center [1437, 20] width 65 height 16
